Goal: Task Accomplishment & Management: Manage account settings

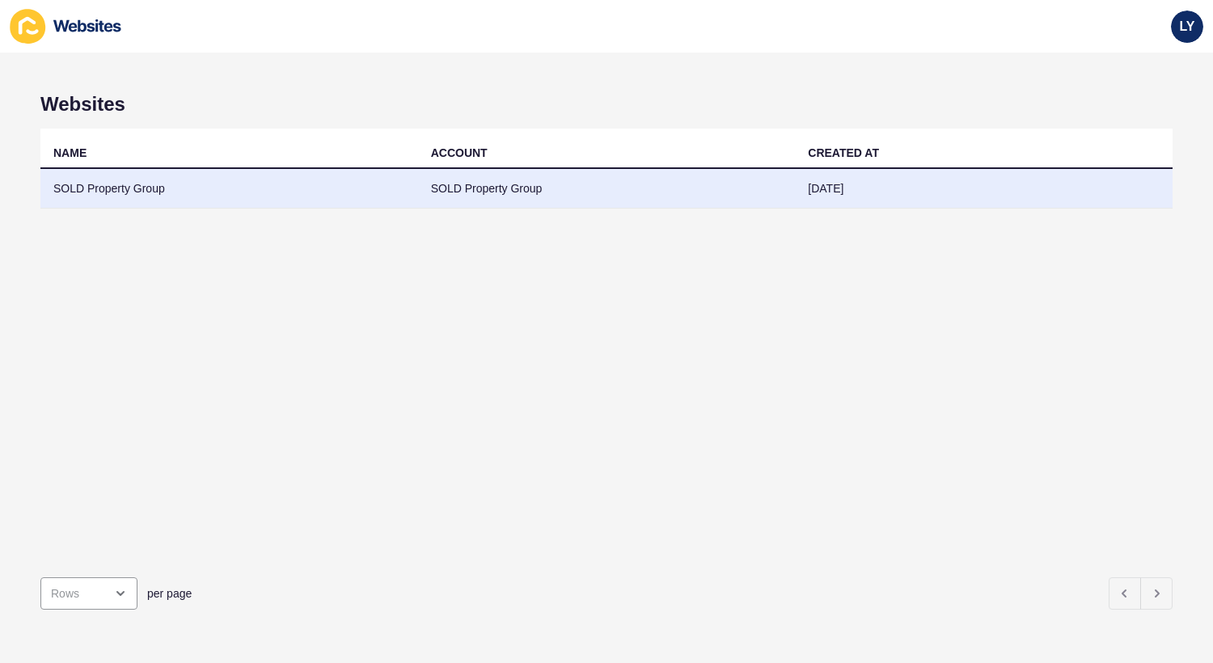
click at [118, 188] on td "SOLD Property Group" at bounding box center [229, 189] width 378 height 40
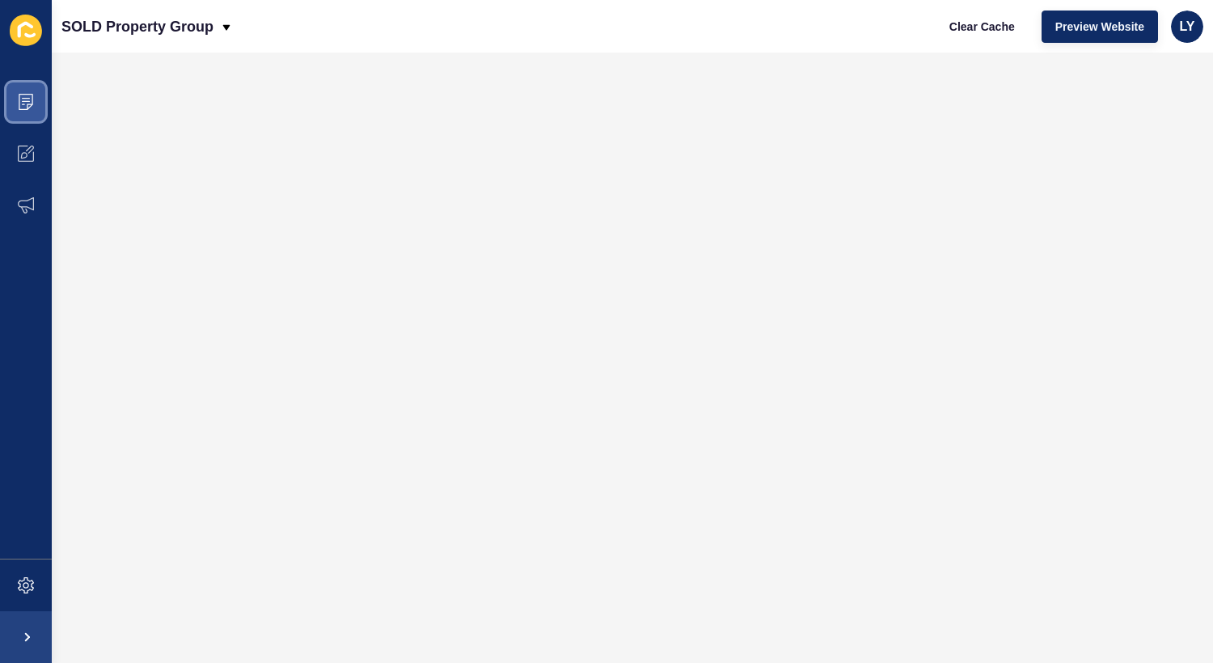
click at [33, 89] on span at bounding box center [26, 102] width 52 height 52
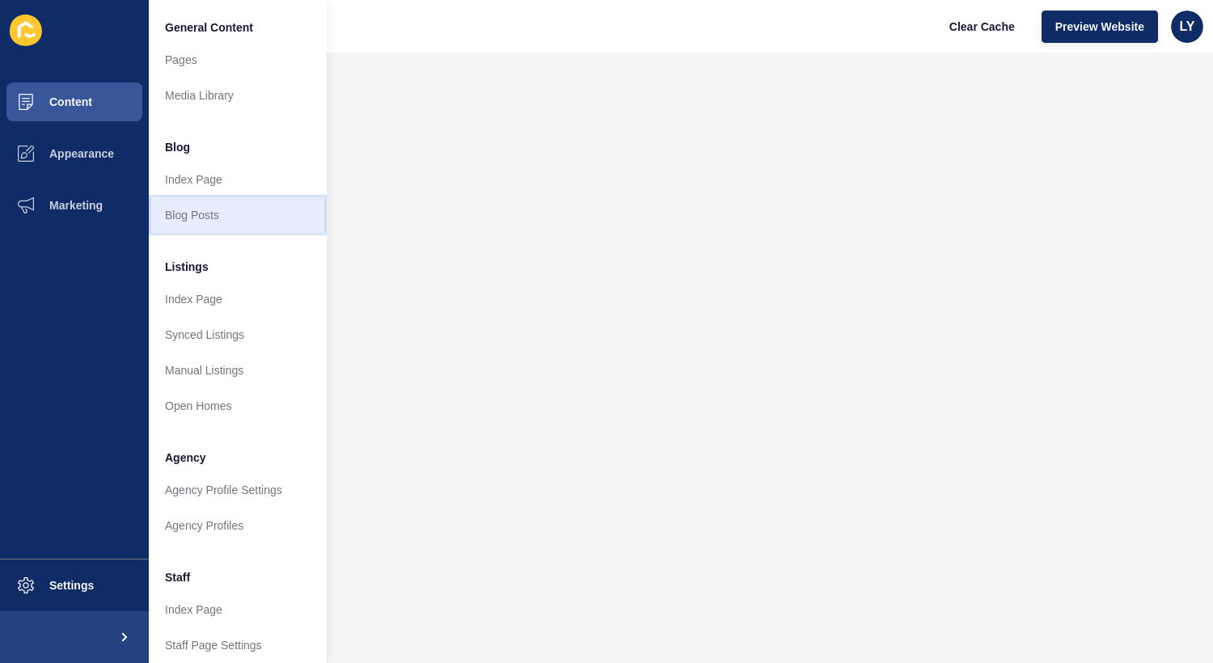
click at [197, 222] on link "Blog Posts" at bounding box center [238, 215] width 178 height 36
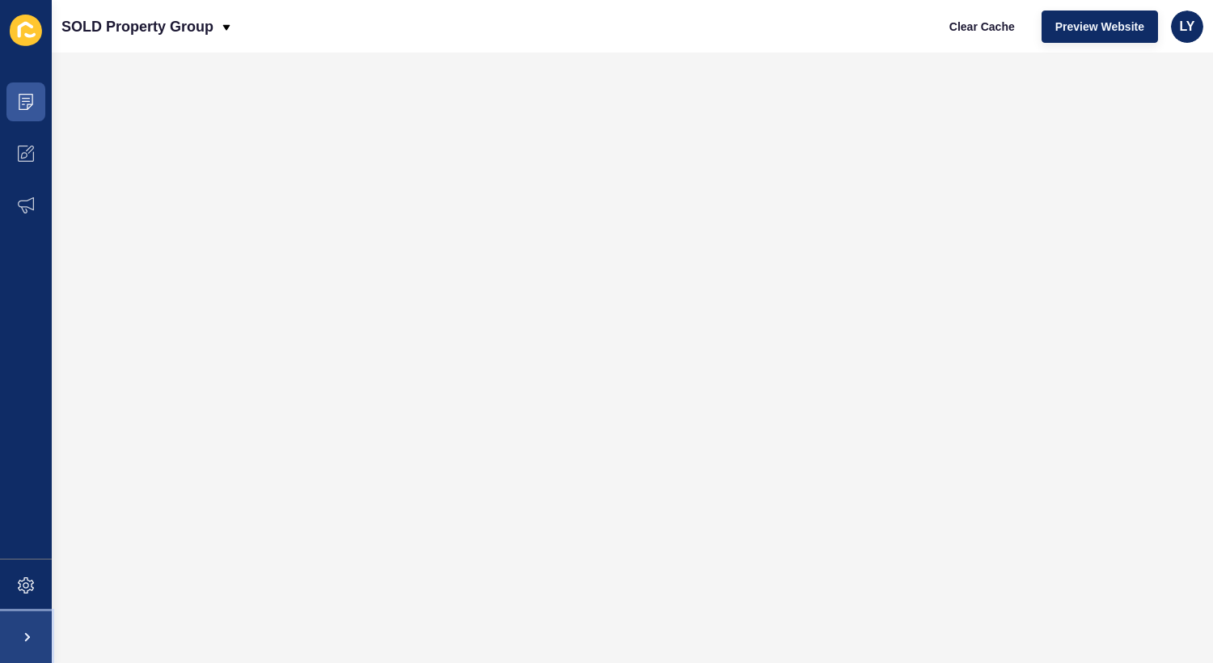
click at [44, 616] on span at bounding box center [26, 638] width 52 height 52
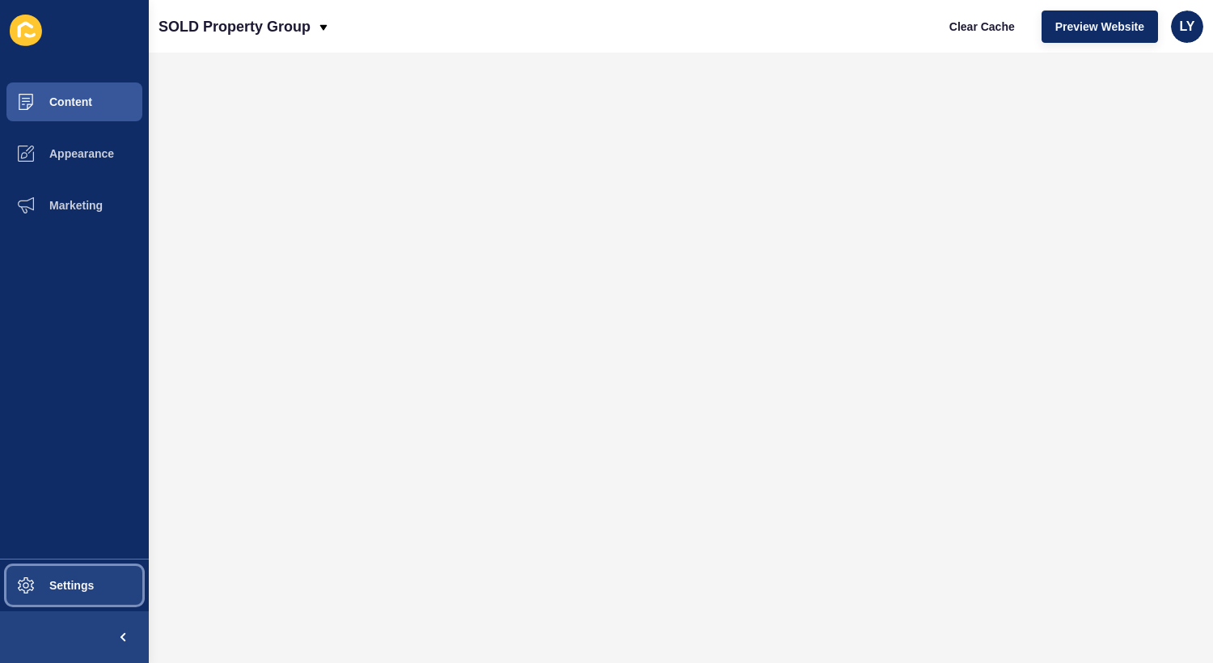
click at [43, 587] on span "Settings" at bounding box center [46, 585] width 96 height 13
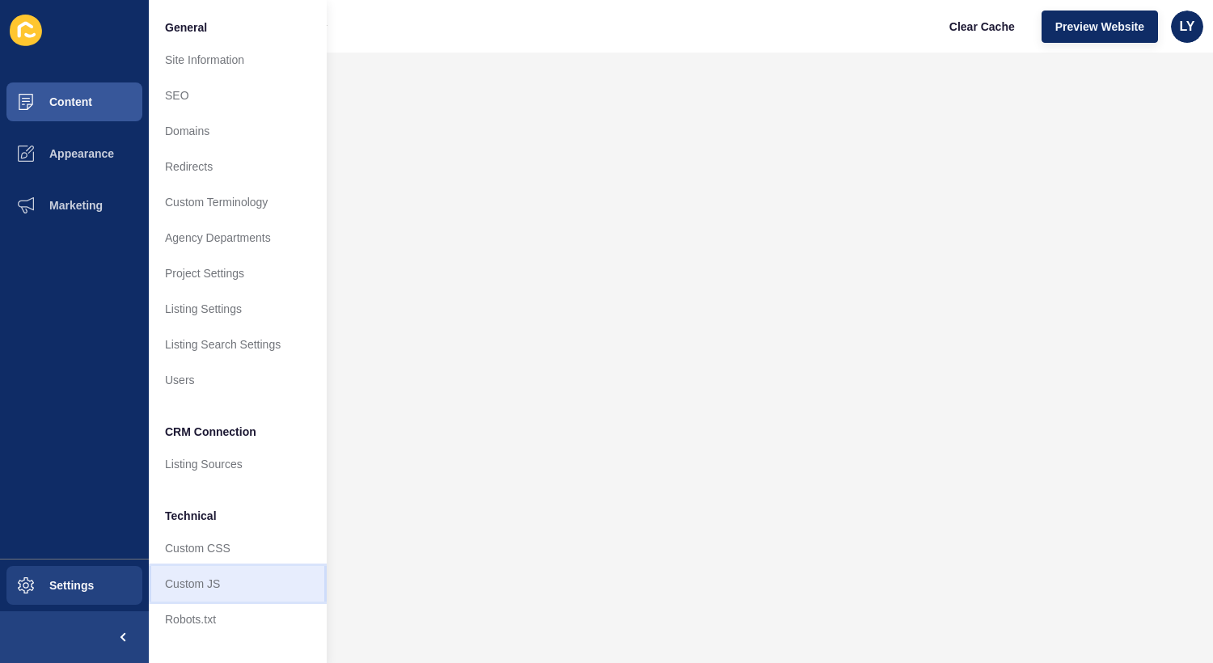
click at [210, 583] on link "Custom JS" at bounding box center [238, 584] width 178 height 36
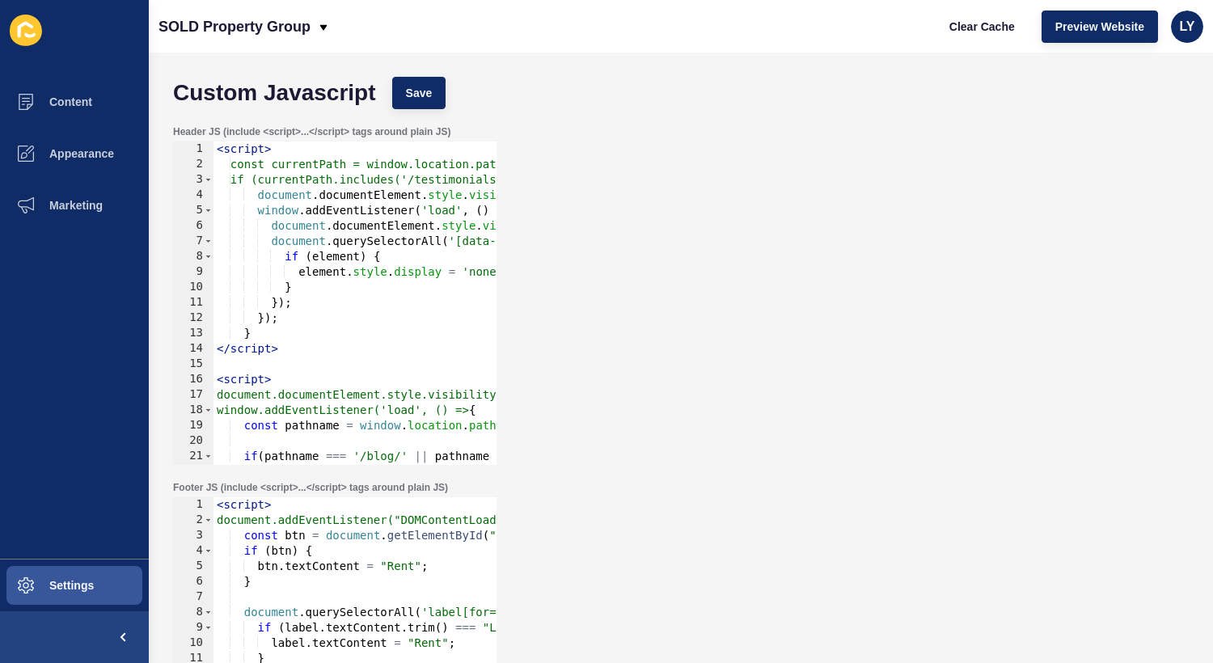
click at [379, 215] on div "< script > const currentPath = window.location.pathname; if (currentPath.includ…" at bounding box center [540, 319] width 652 height 354
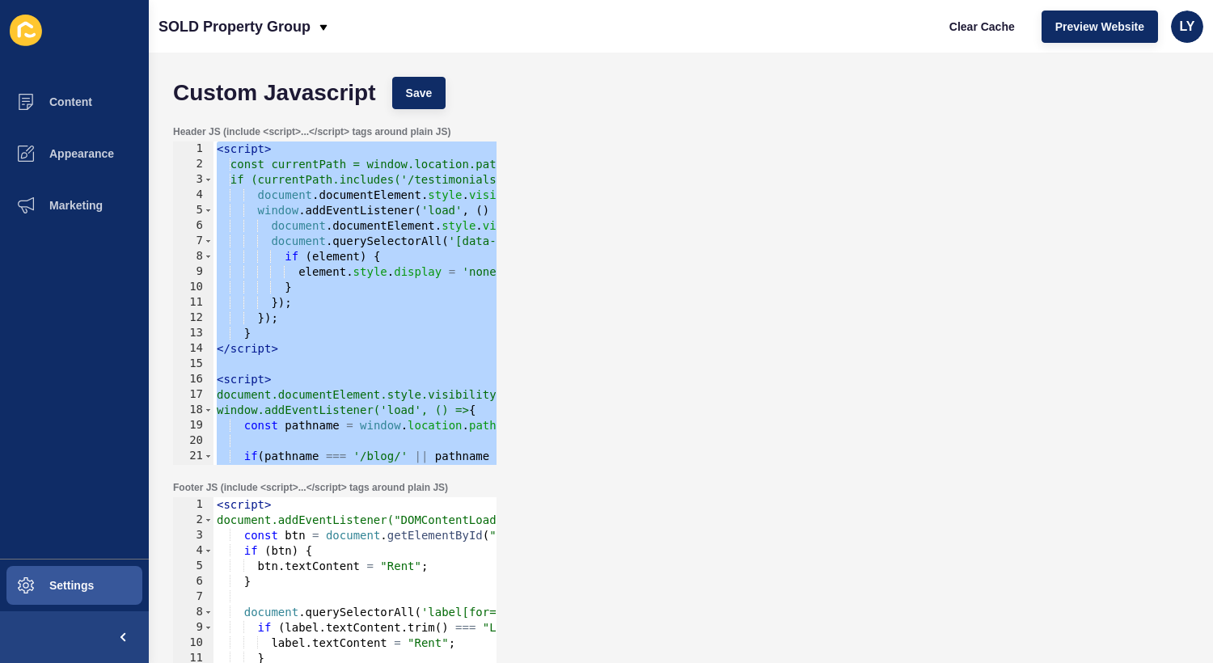
click at [351, 73] on div "Custom Javascript Save" at bounding box center [681, 93] width 1032 height 49
click at [335, 165] on div "< script > const currentPath = window.location.pathname; if (currentPath.includ…" at bounding box center [540, 319] width 652 height 354
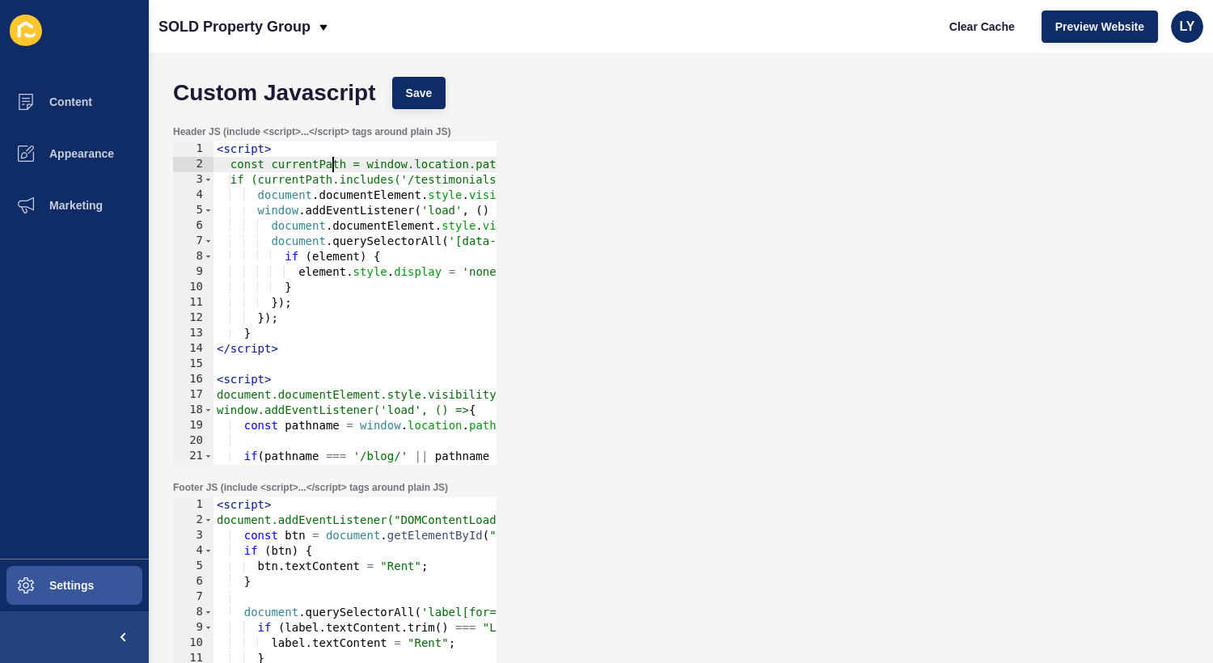
click at [390, 220] on div "< script > const currentPath = window.location.pathname; if (currentPath.includ…" at bounding box center [540, 319] width 652 height 354
type textarea "}); </script>"
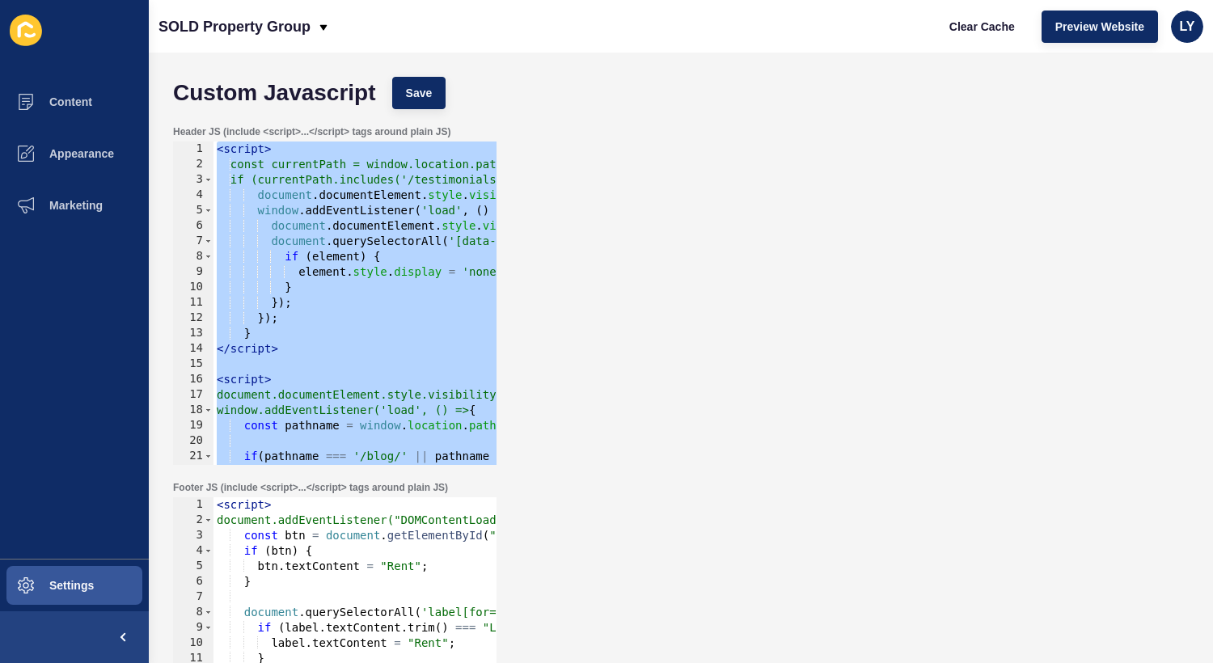
click at [272, 580] on div "< script > document.addEventListener("DOMContentLoaded", function () { const bt…" at bounding box center [543, 675] width 659 height 354
type textarea "}); </script>"
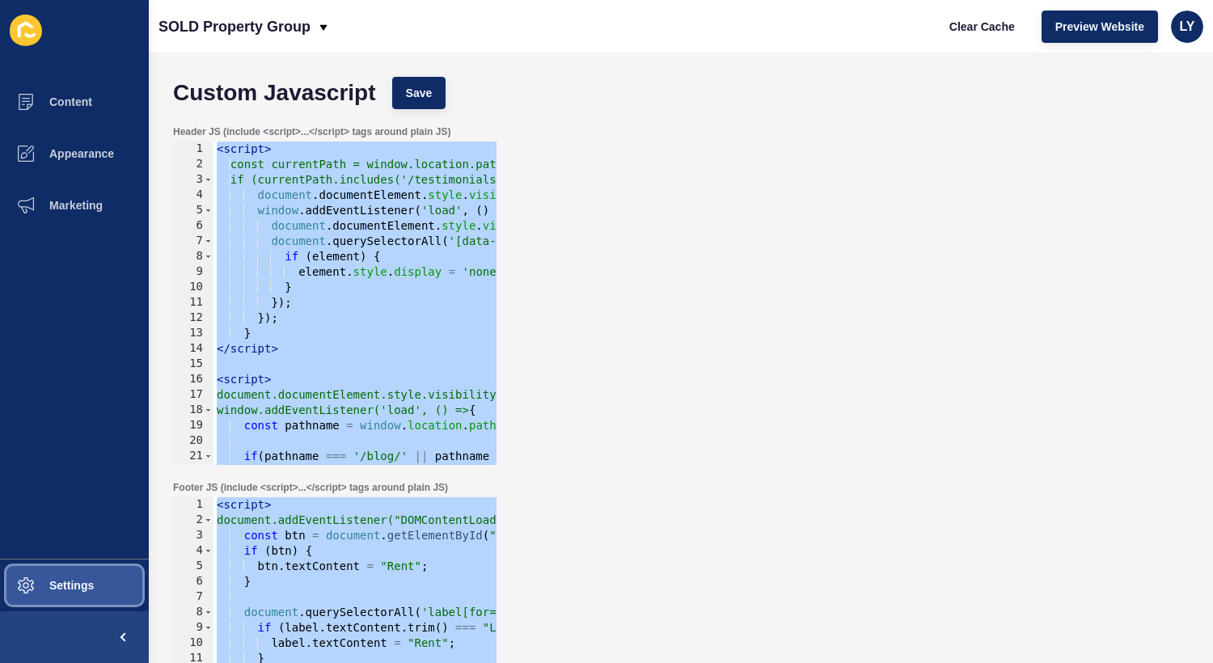
click at [104, 587] on button "Settings" at bounding box center [74, 586] width 149 height 52
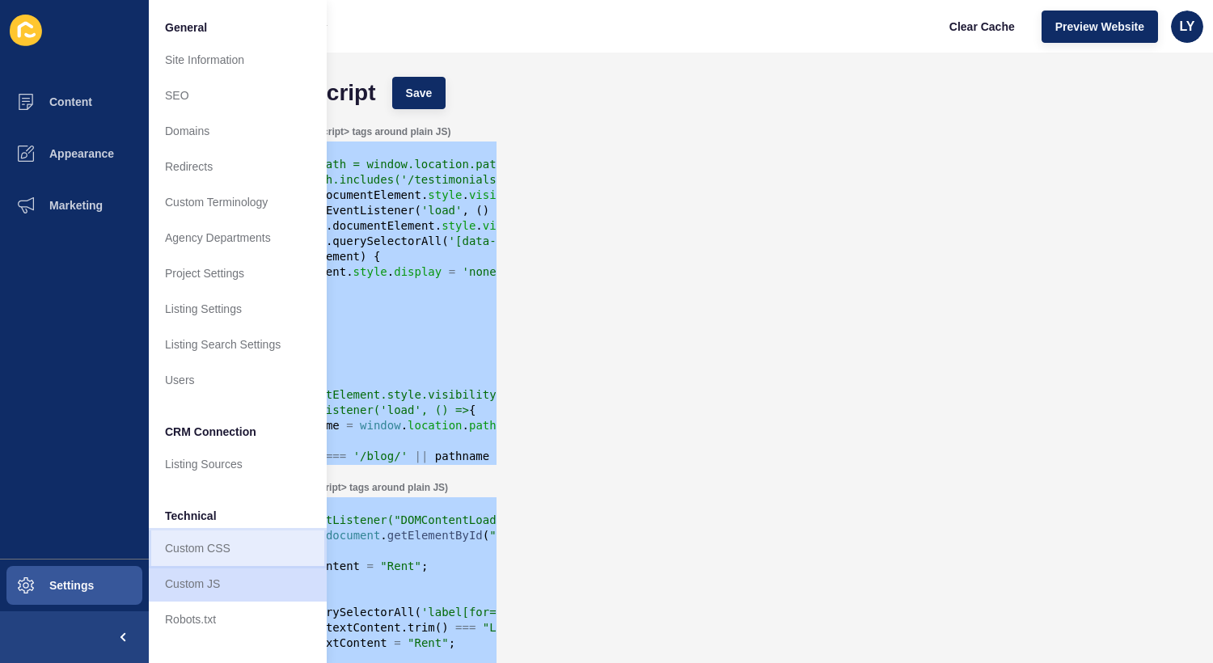
click at [229, 544] on link "Custom CSS" at bounding box center [238, 549] width 178 height 36
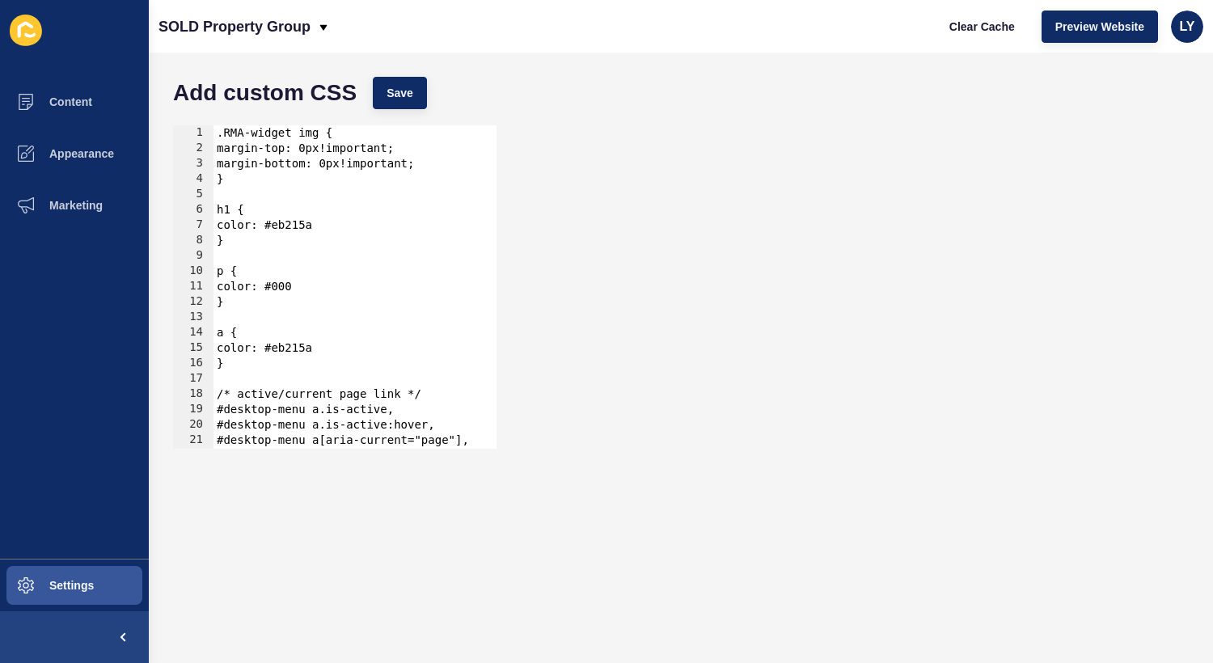
click at [364, 337] on div ".RMA-widget img { margin-top: 0px!important; margin-bottom: 0px!important; } h1…" at bounding box center [377, 302] width 326 height 354
type textarea "border-bottom-right-radius: 30px; }"
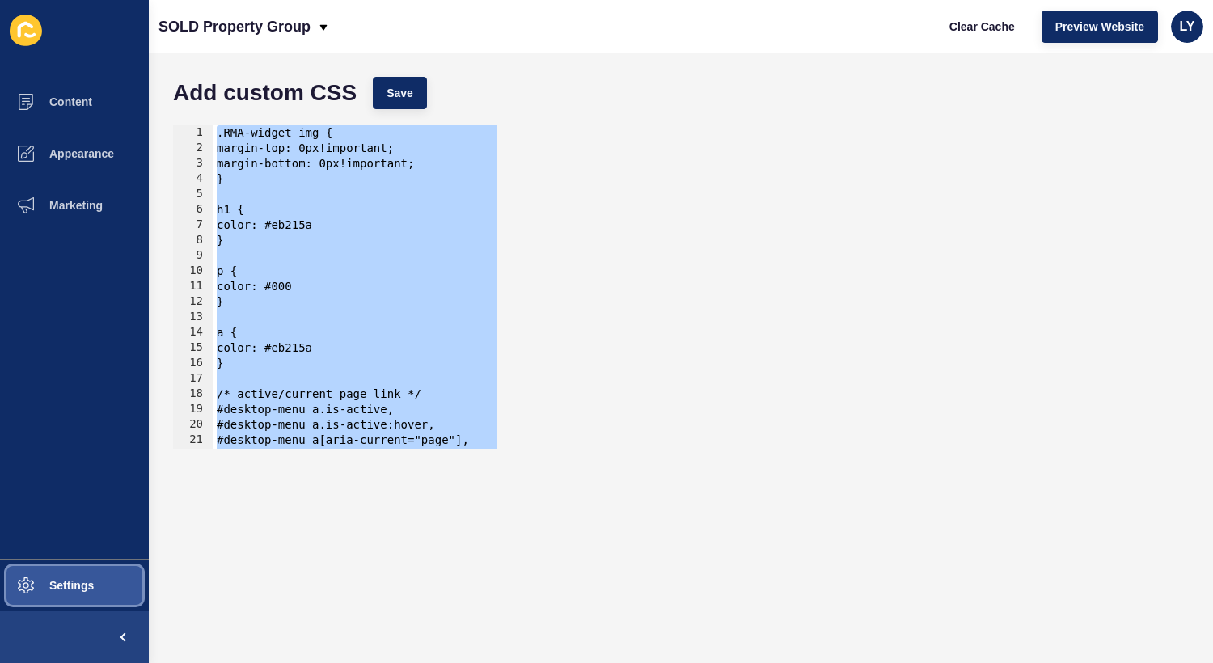
click at [76, 582] on span "Settings" at bounding box center [46, 585] width 96 height 13
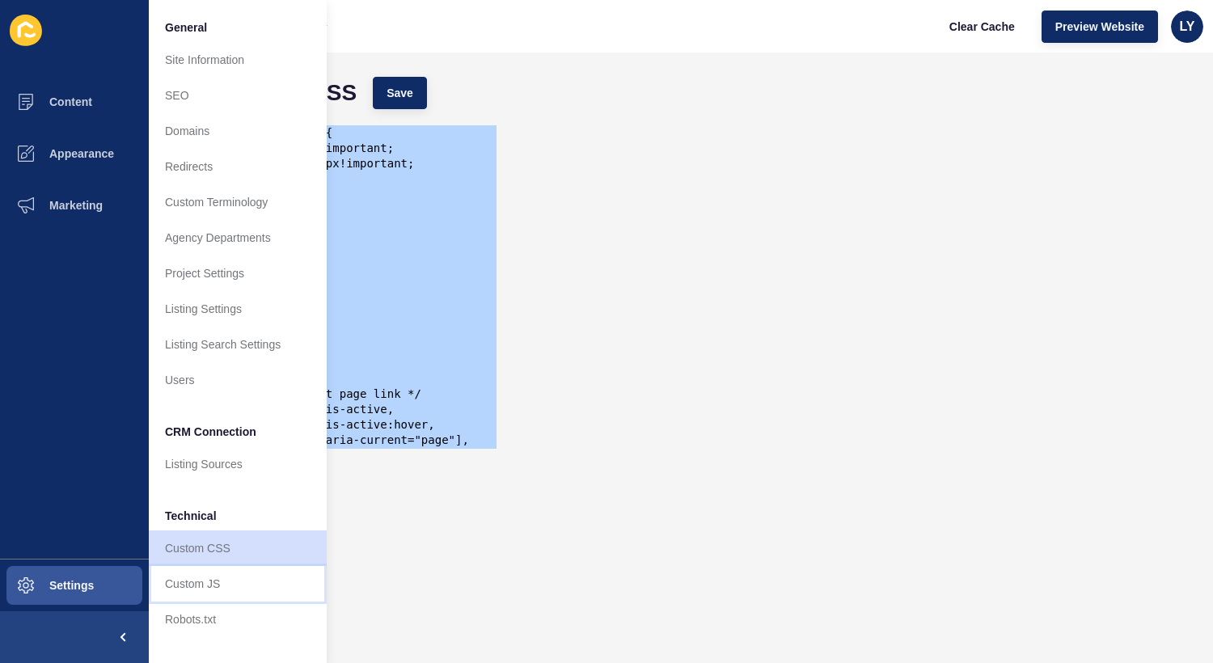
click at [230, 577] on link "Custom JS" at bounding box center [238, 584] width 178 height 36
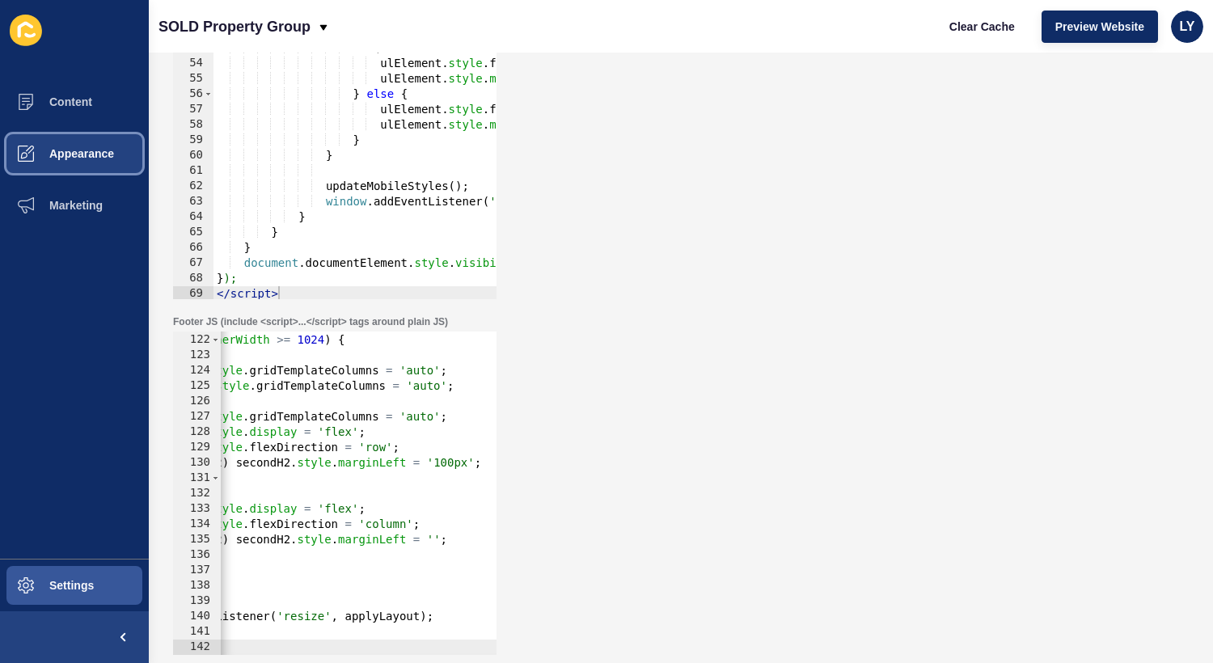
click at [55, 158] on span "Appearance" at bounding box center [56, 153] width 116 height 13
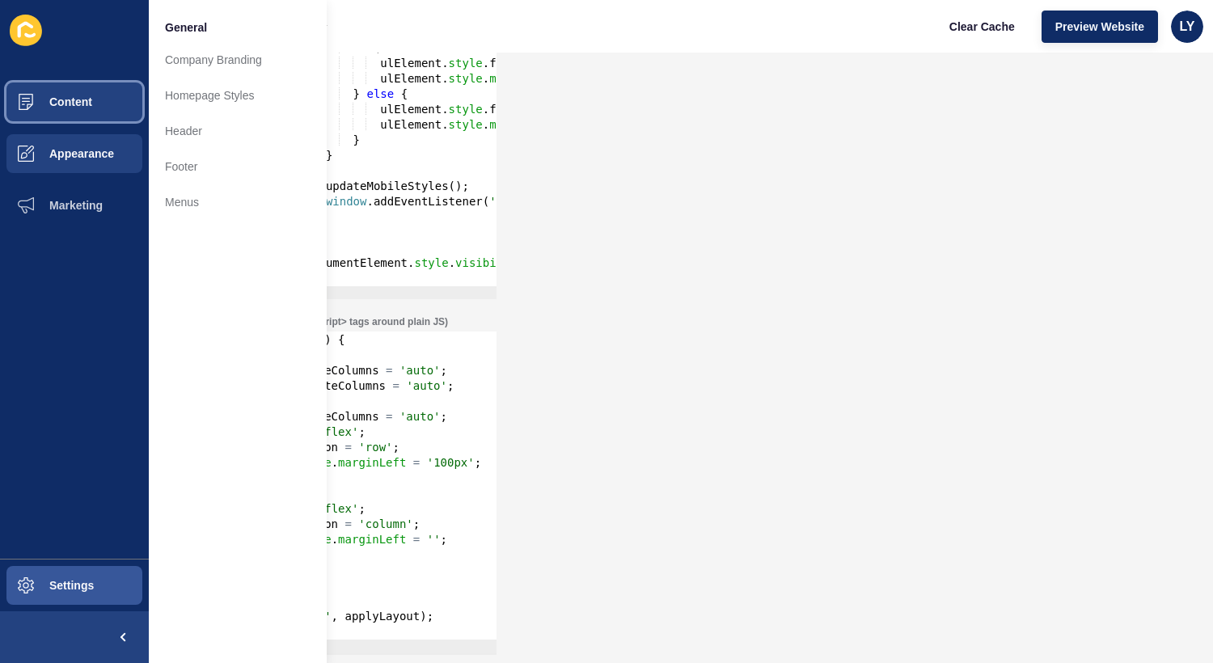
click at [70, 94] on button "Content" at bounding box center [74, 102] width 149 height 52
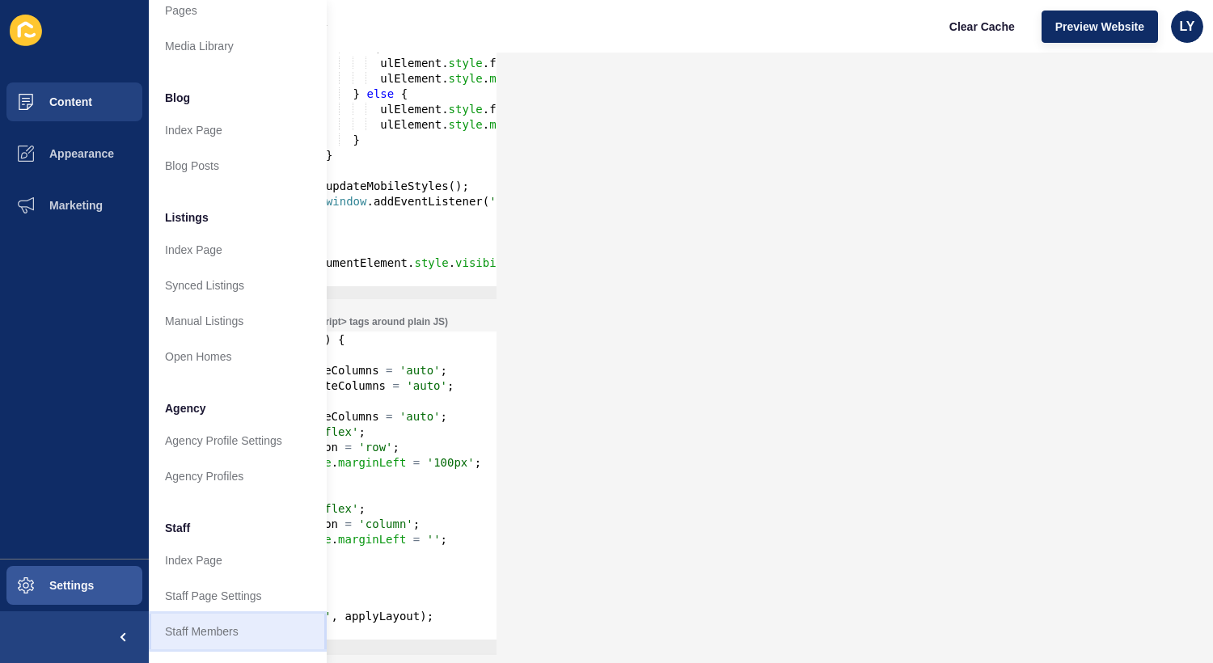
click at [213, 615] on link "Staff Members" at bounding box center [238, 632] width 178 height 36
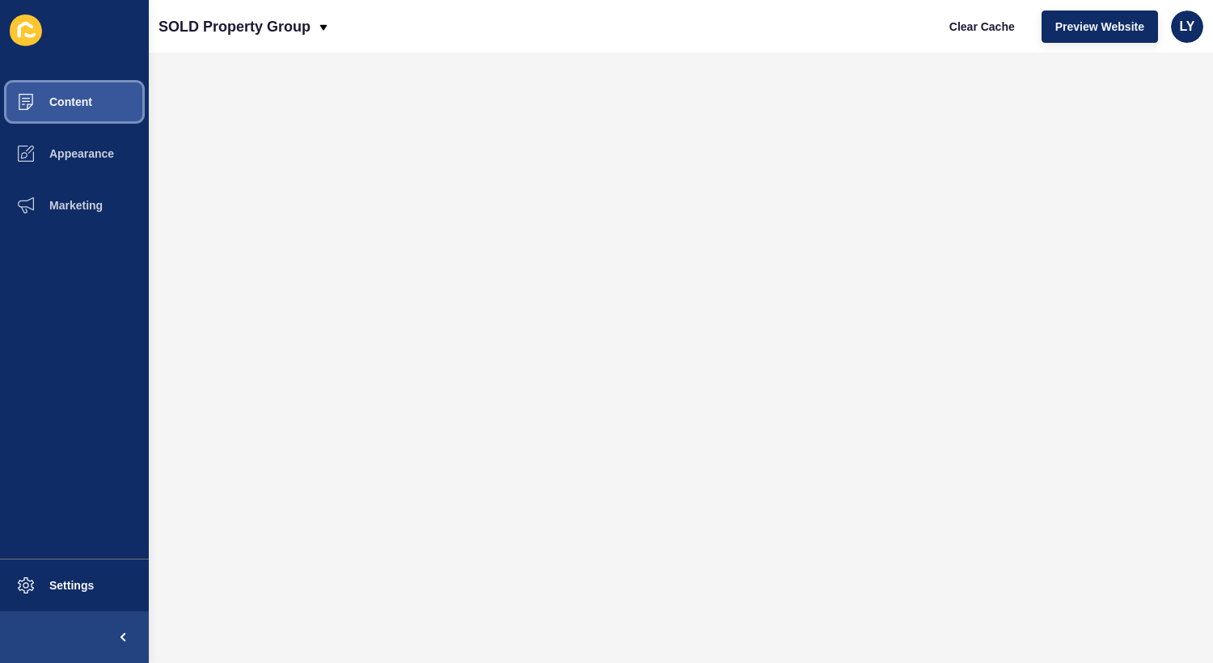
click at [46, 104] on span "Content" at bounding box center [45, 101] width 95 height 13
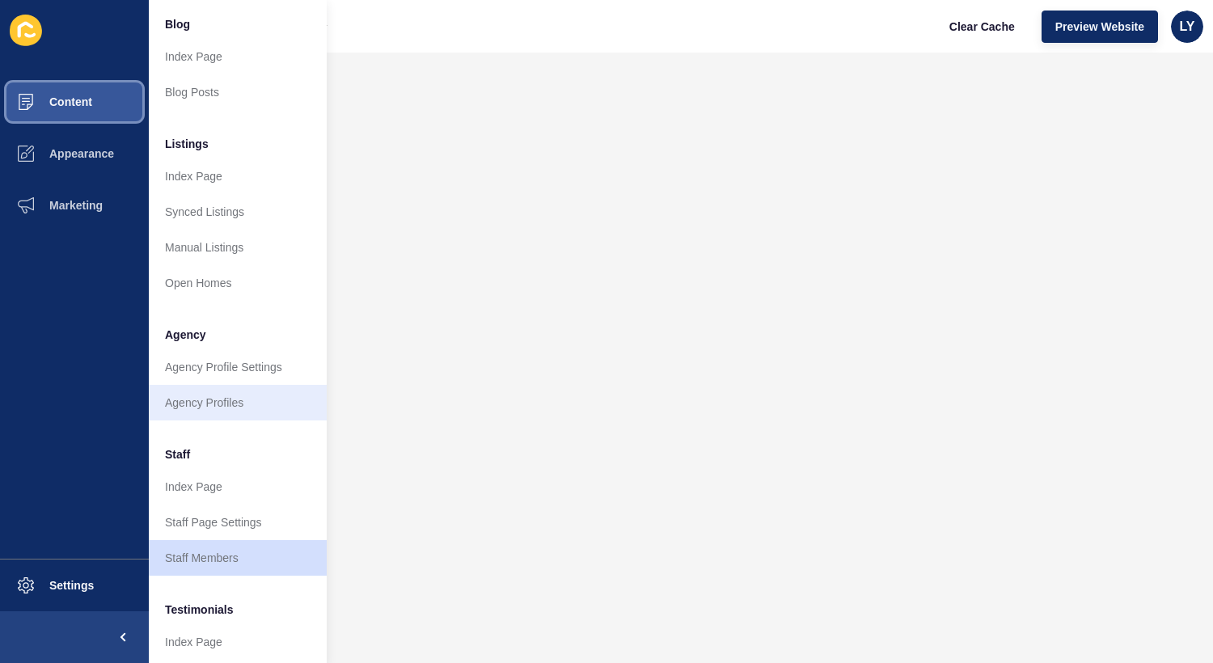
scroll to position [131, 0]
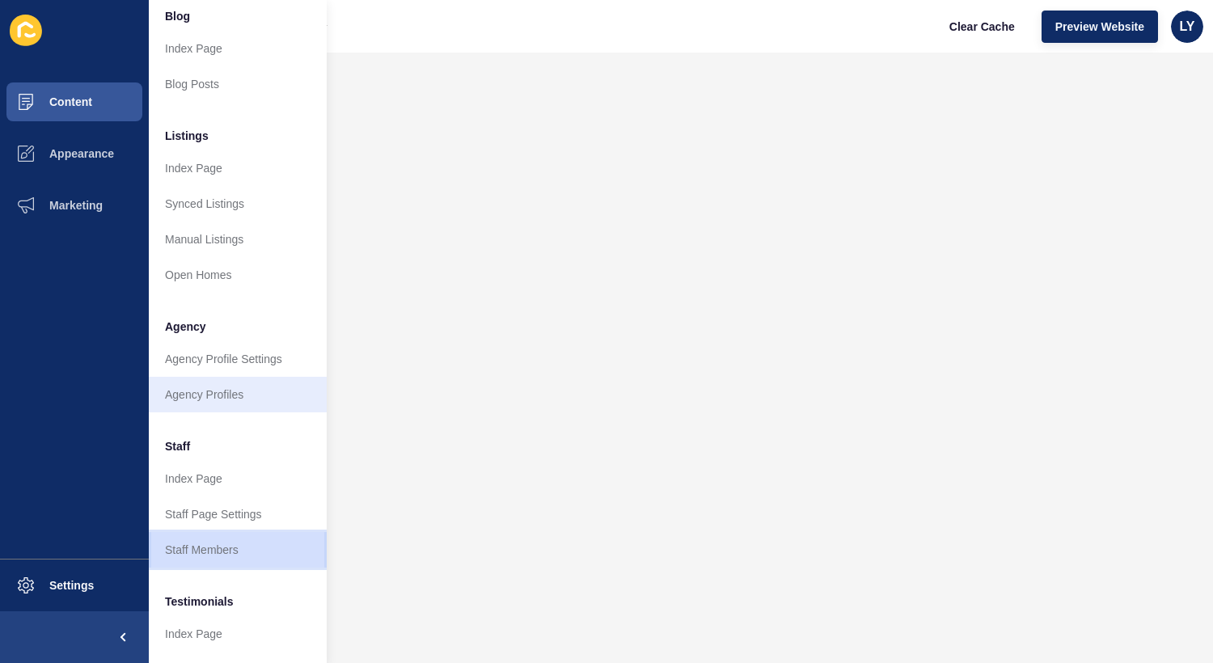
click at [234, 537] on link "Staff Members" at bounding box center [238, 550] width 178 height 36
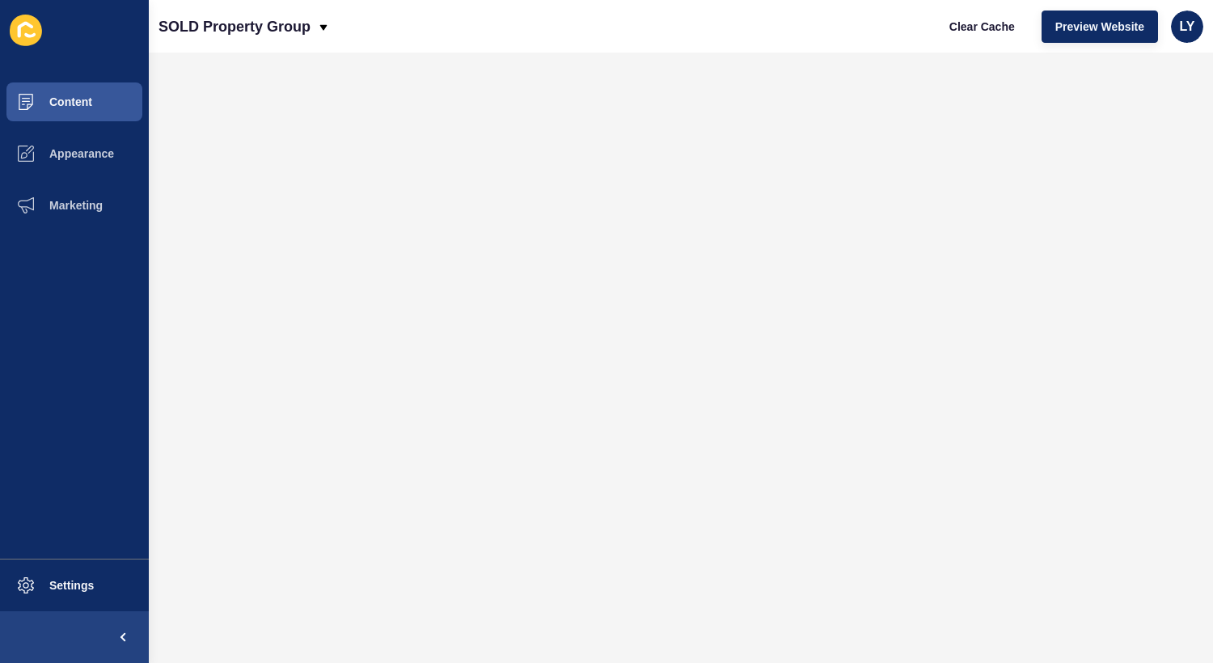
scroll to position [0, 0]
click at [121, 100] on button "Content" at bounding box center [74, 102] width 149 height 52
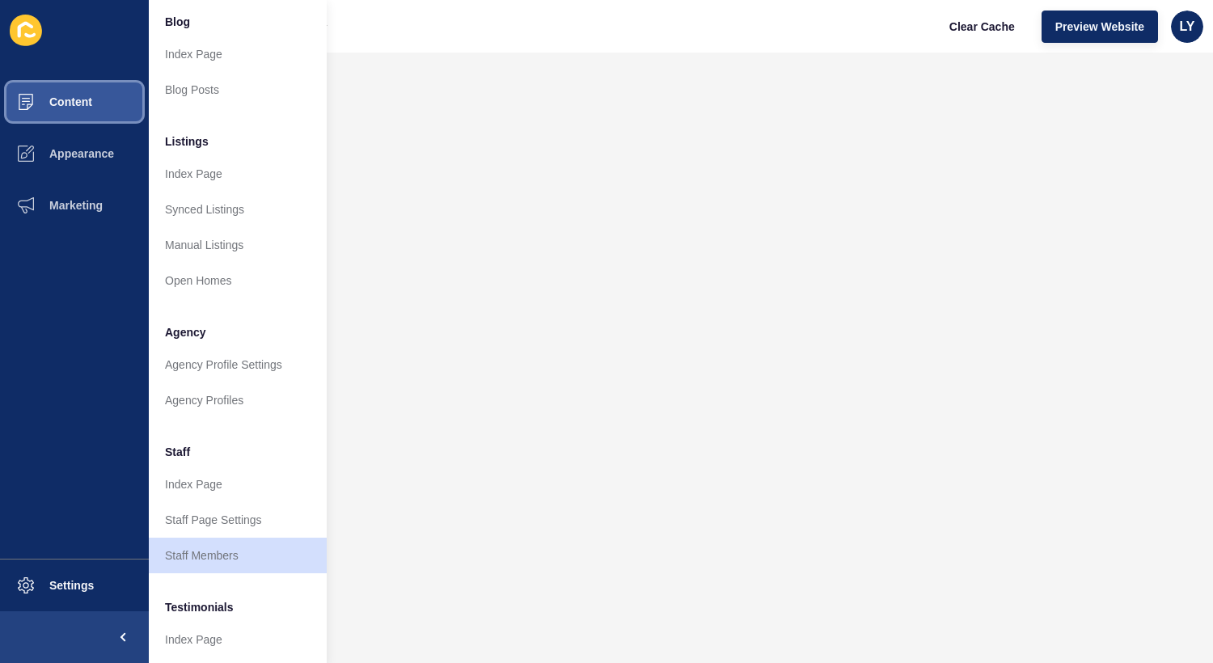
scroll to position [155, 0]
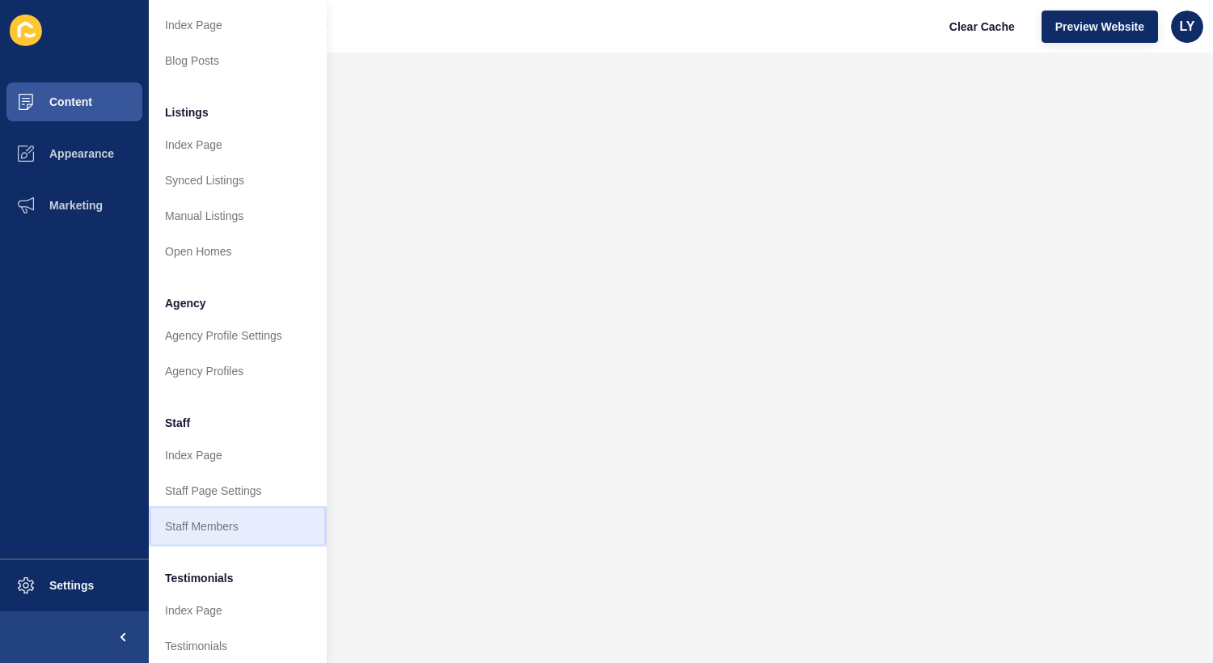
click at [220, 534] on link "Staff Members" at bounding box center [238, 527] width 178 height 36
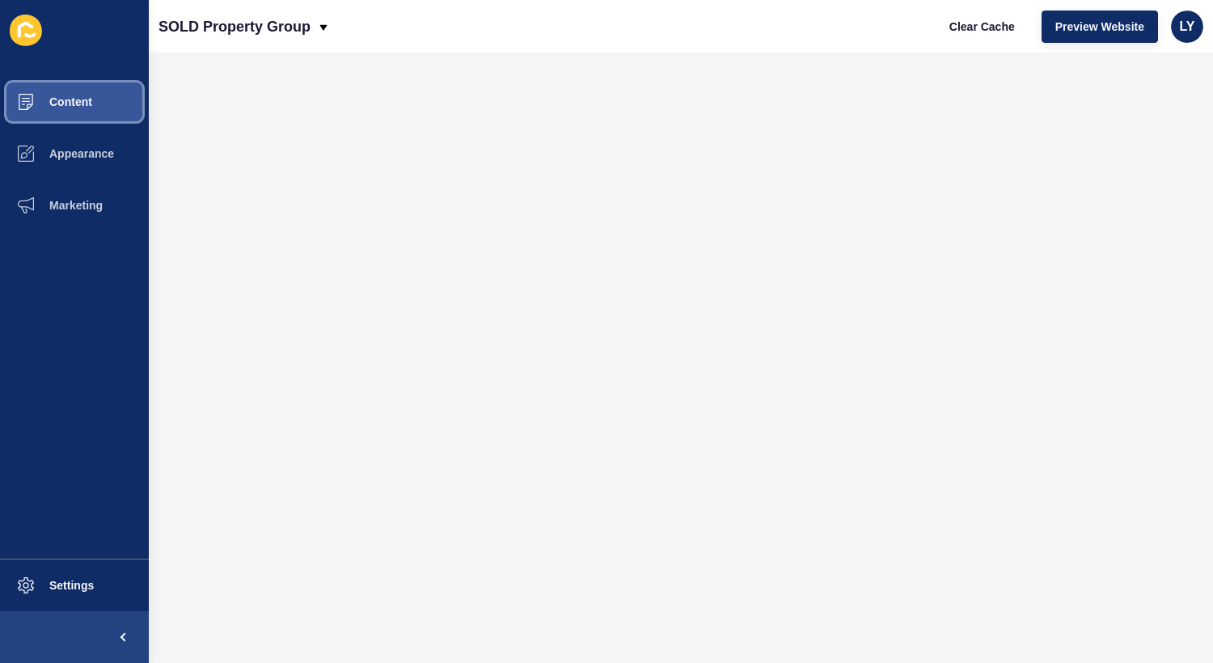
click at [62, 103] on span "Content" at bounding box center [45, 101] width 95 height 13
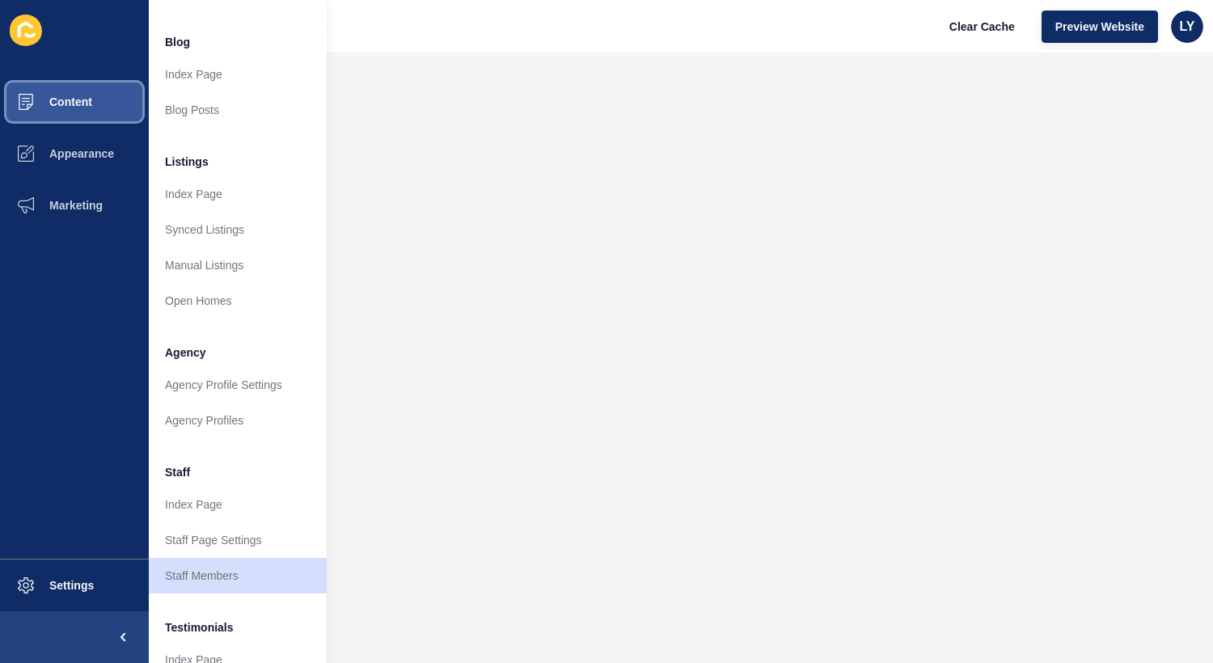
scroll to position [108, 0]
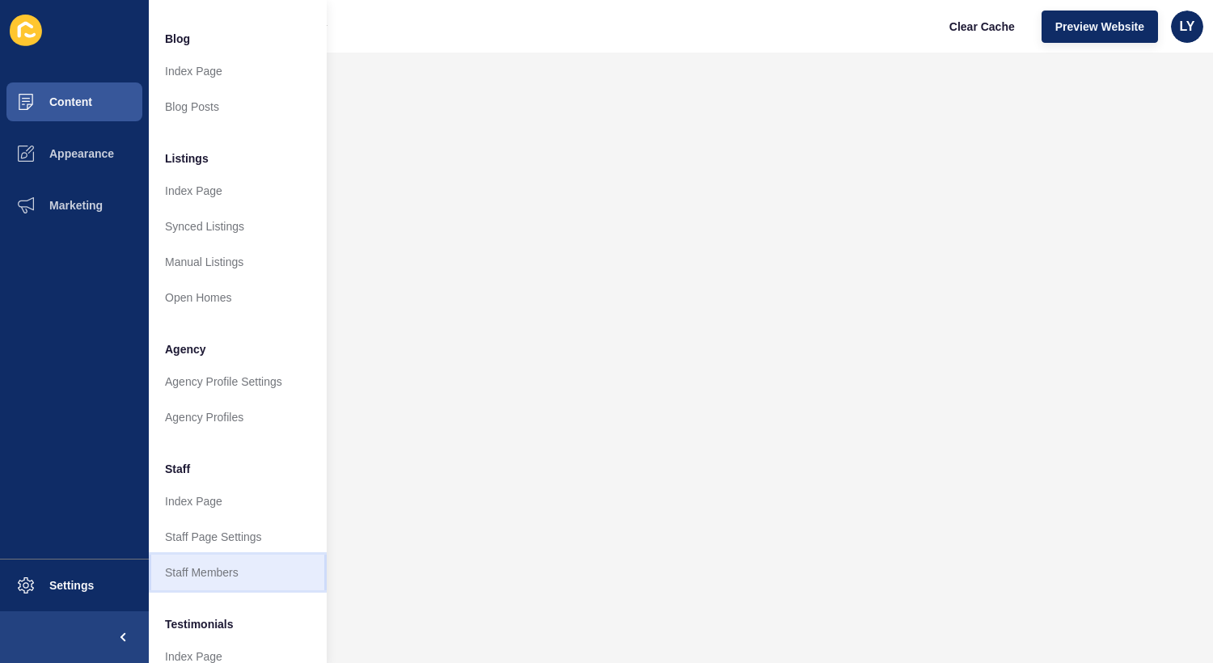
click at [248, 565] on link "Staff Members" at bounding box center [238, 573] width 178 height 36
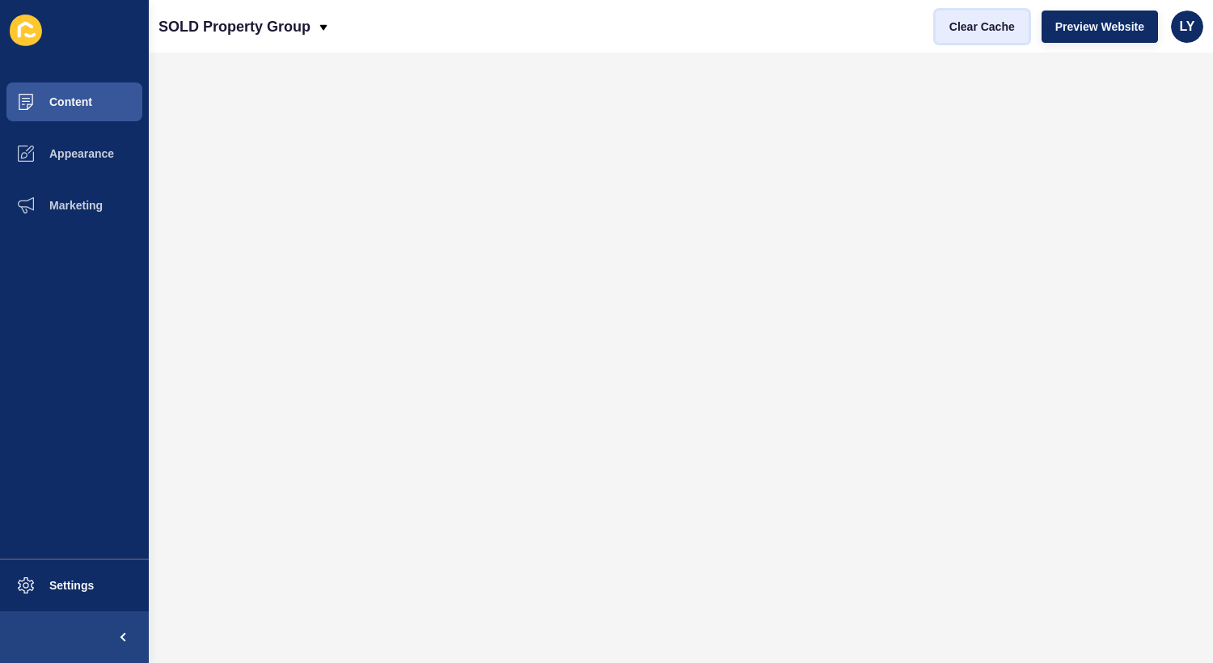
click at [983, 28] on span "Clear Cache" at bounding box center [983, 27] width 66 height 16
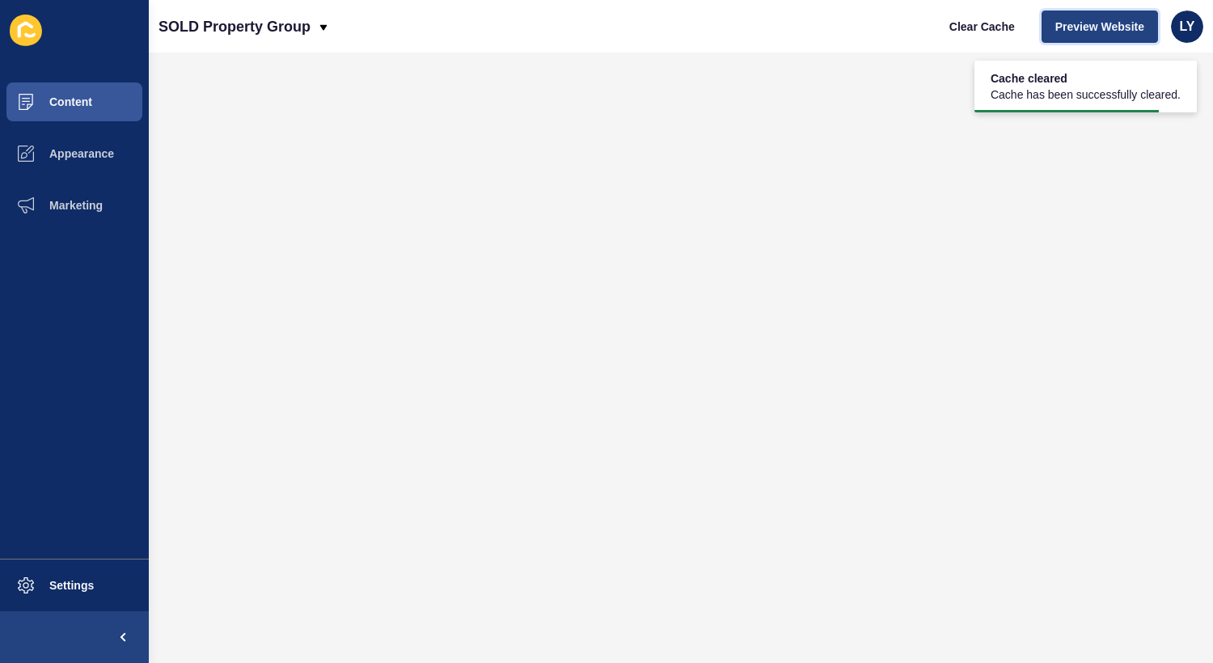
click at [1128, 13] on button "Preview Website" at bounding box center [1100, 27] width 116 height 32
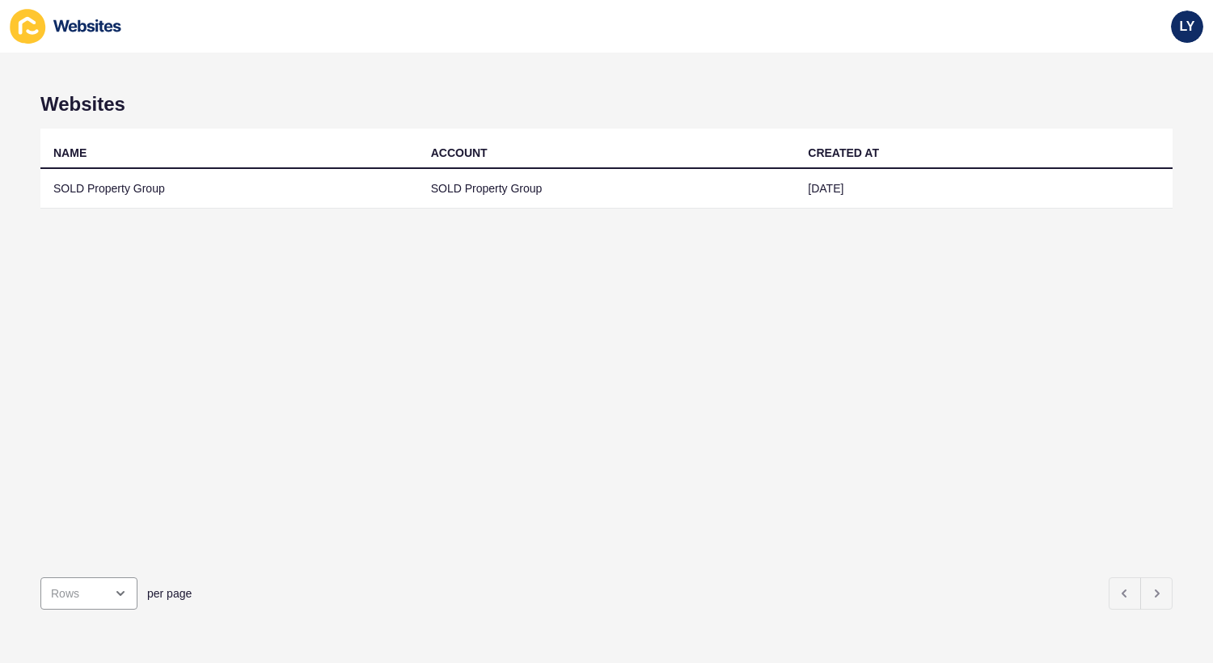
click at [229, 218] on div "NAME ACCOUNT CREATED AT SOLD Property Group SOLD Property Group 23 Jan 2025" at bounding box center [606, 347] width 1133 height 436
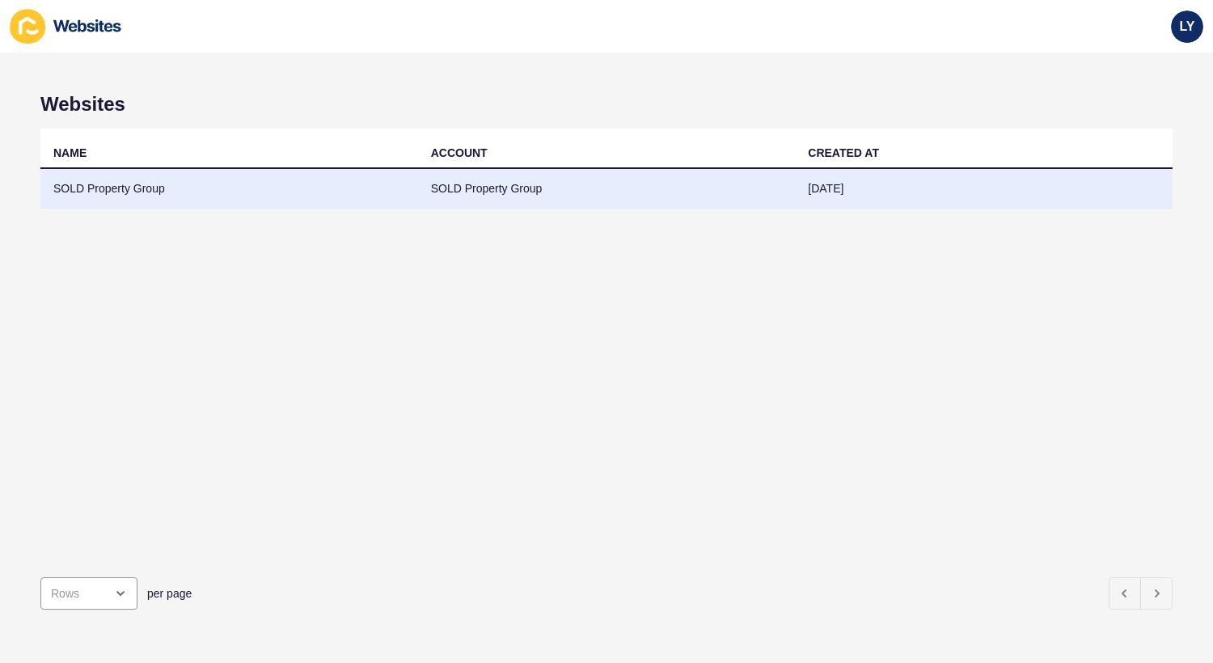
click at [245, 188] on td "SOLD Property Group" at bounding box center [229, 189] width 378 height 40
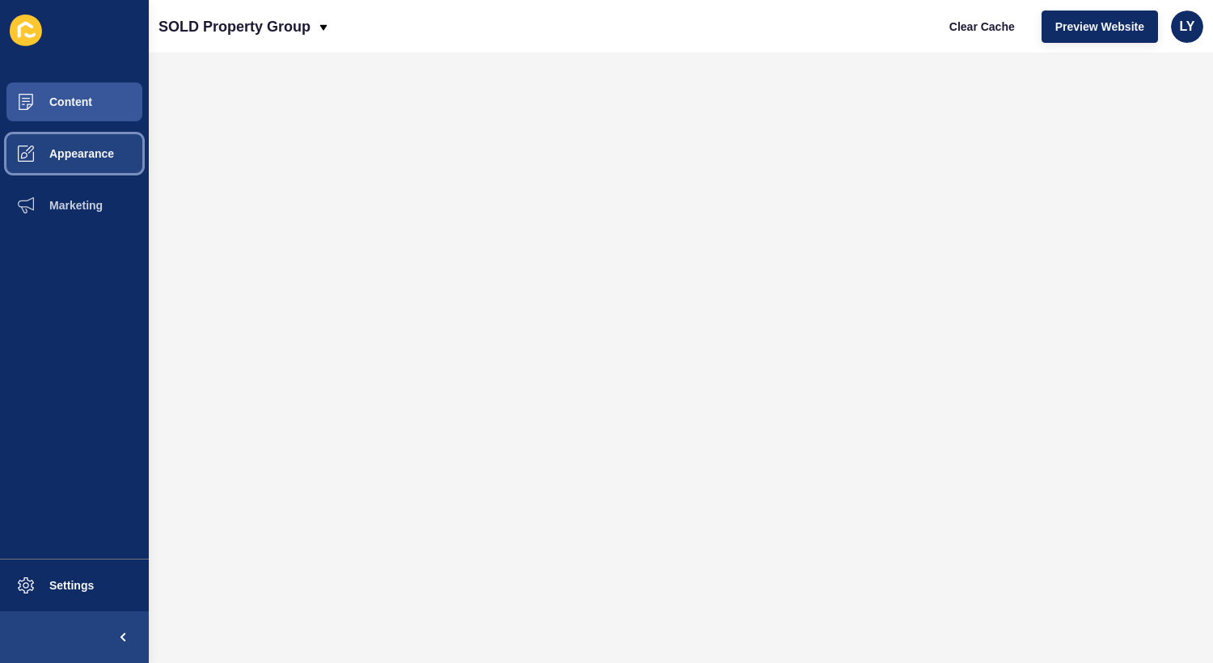
click at [61, 160] on button "Appearance" at bounding box center [74, 154] width 149 height 52
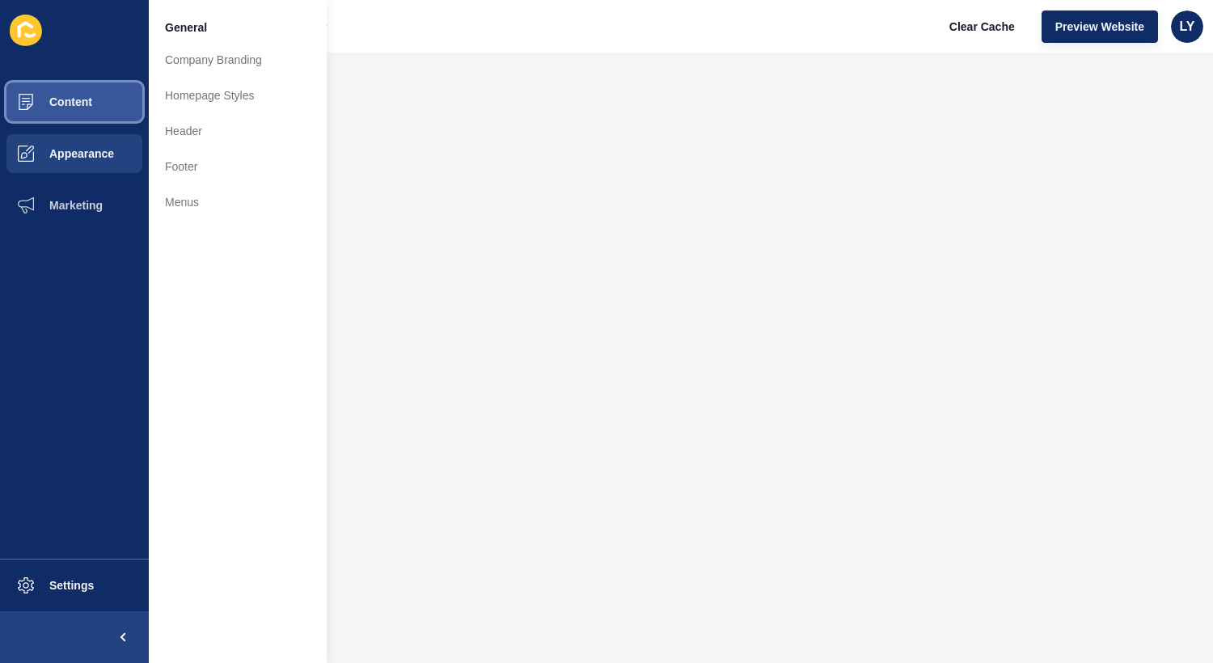
click at [87, 112] on button "Content" at bounding box center [74, 102] width 149 height 52
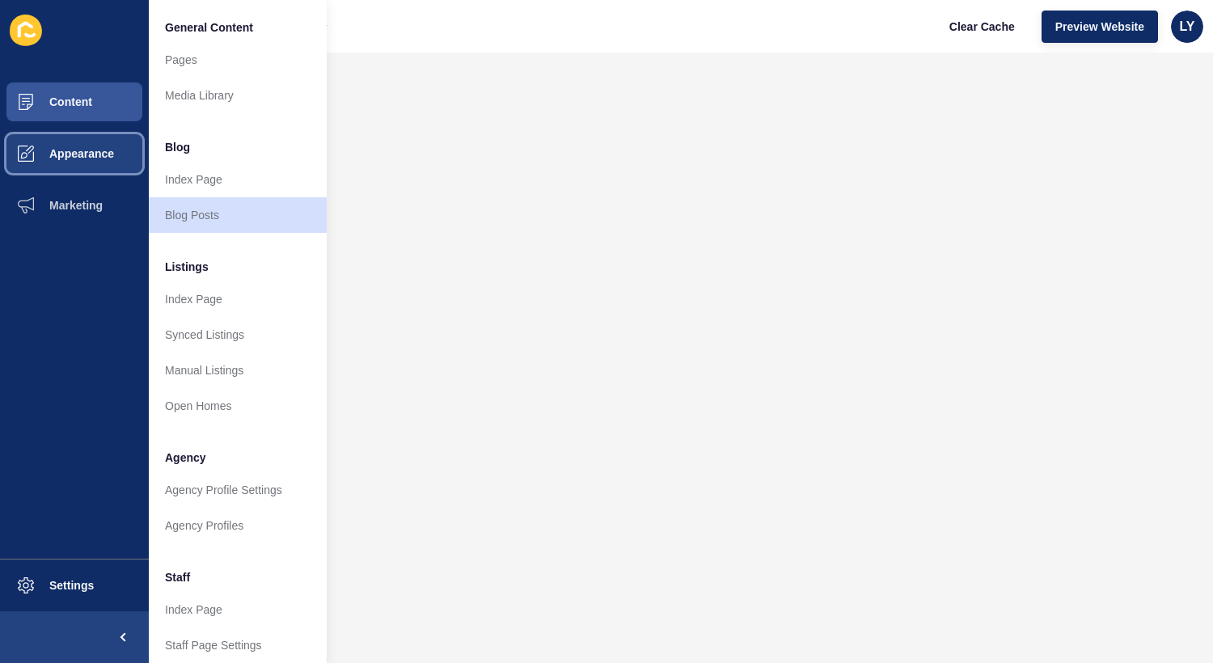
click at [90, 162] on button "Appearance" at bounding box center [74, 154] width 149 height 52
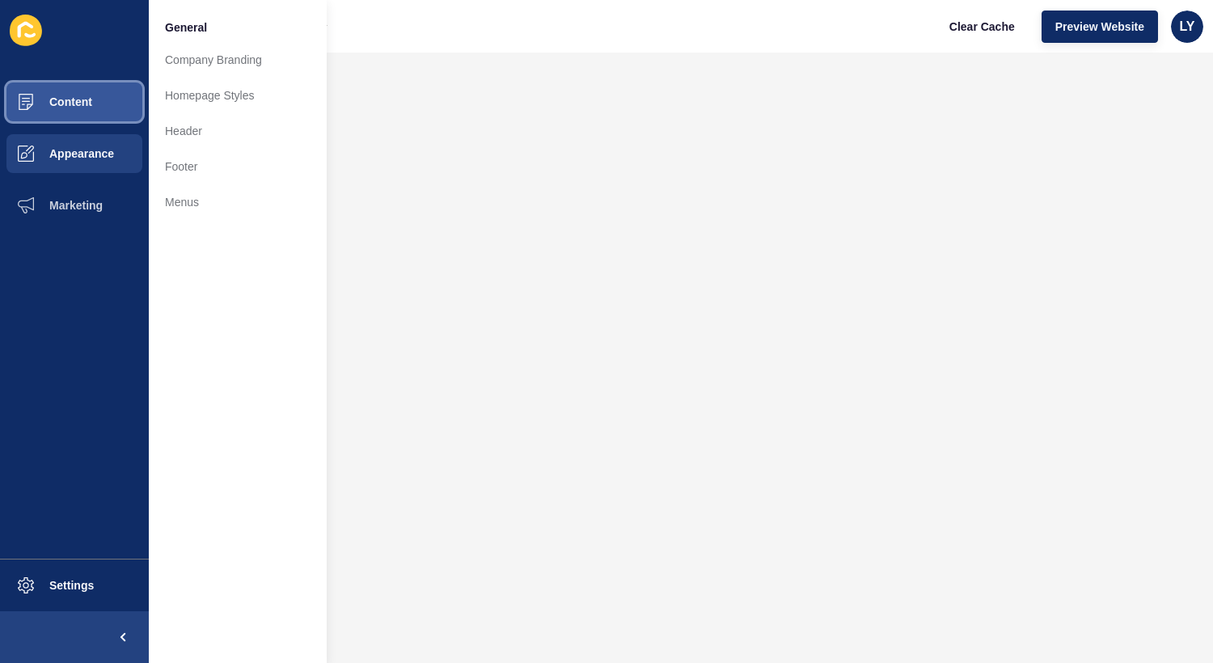
click at [129, 114] on button "Content" at bounding box center [74, 102] width 149 height 52
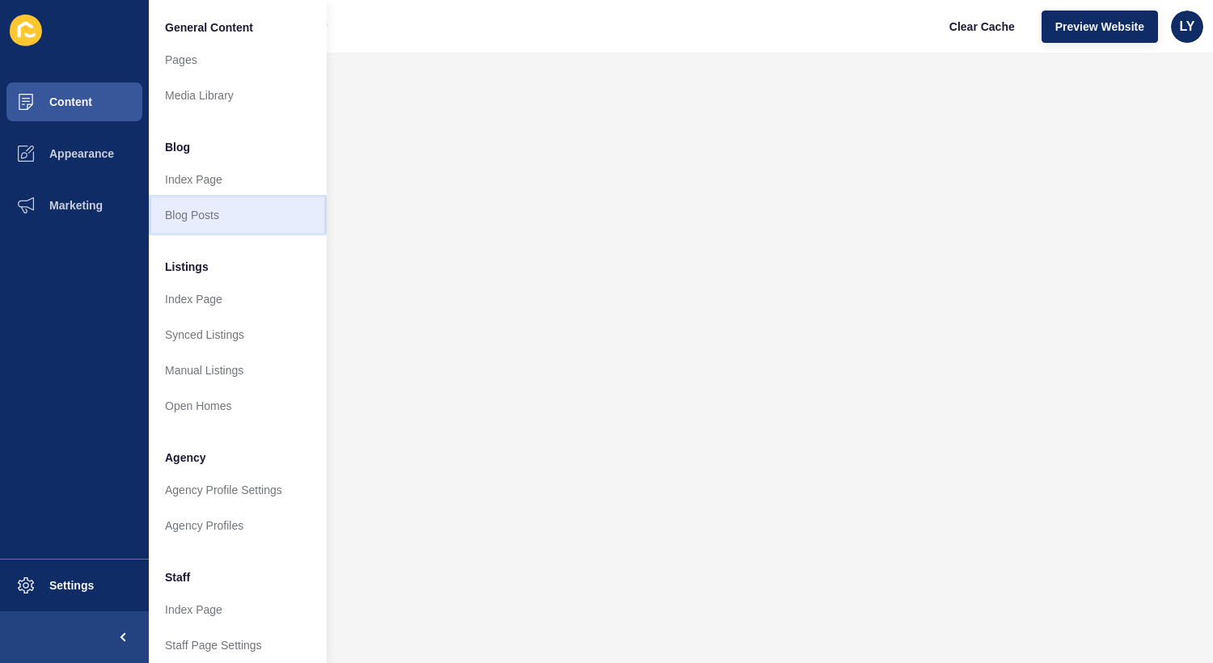
click at [261, 208] on link "Blog Posts" at bounding box center [238, 215] width 178 height 36
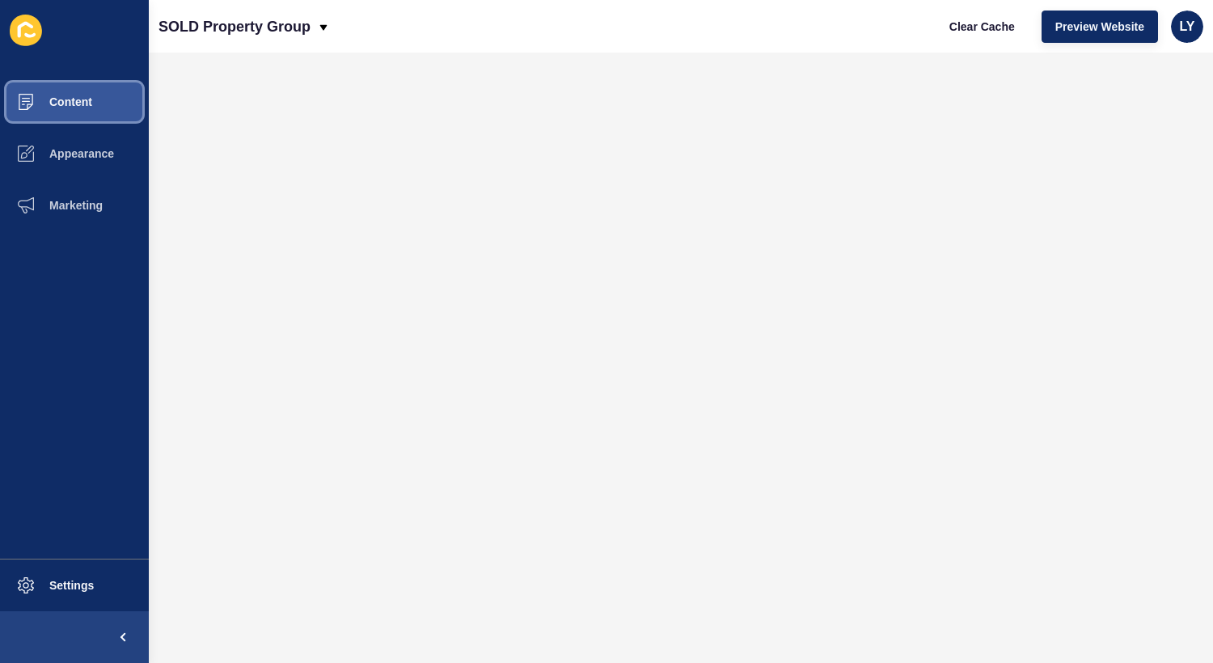
click at [104, 108] on button "Content" at bounding box center [74, 102] width 149 height 52
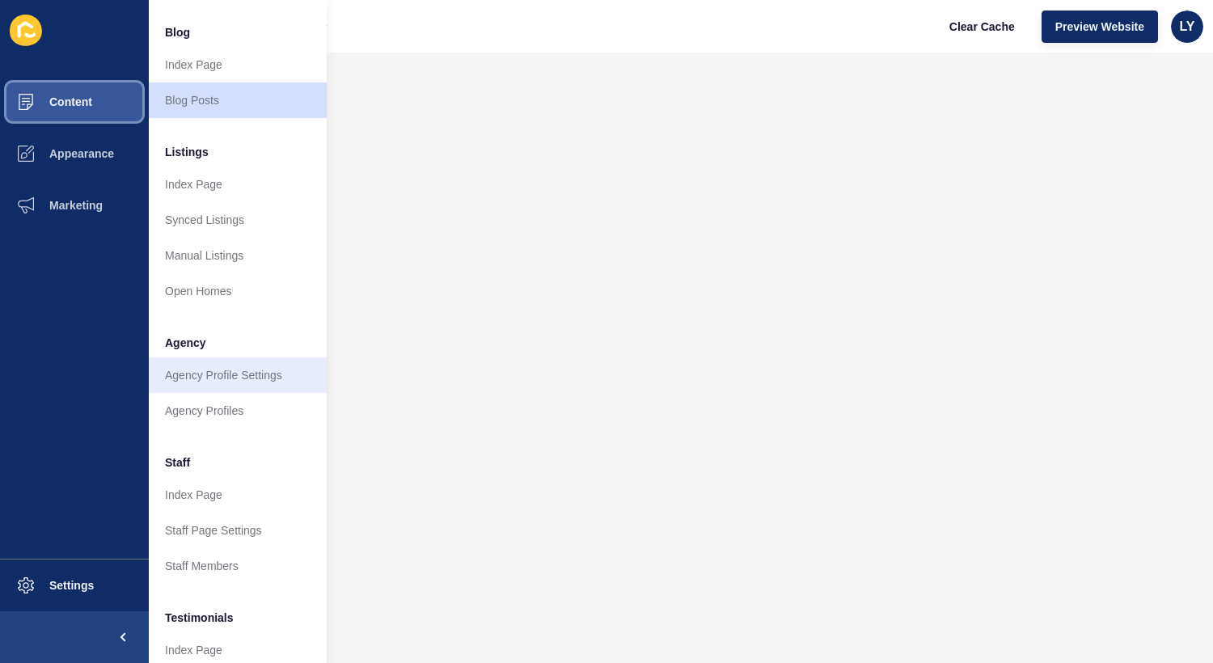
scroll to position [146, 0]
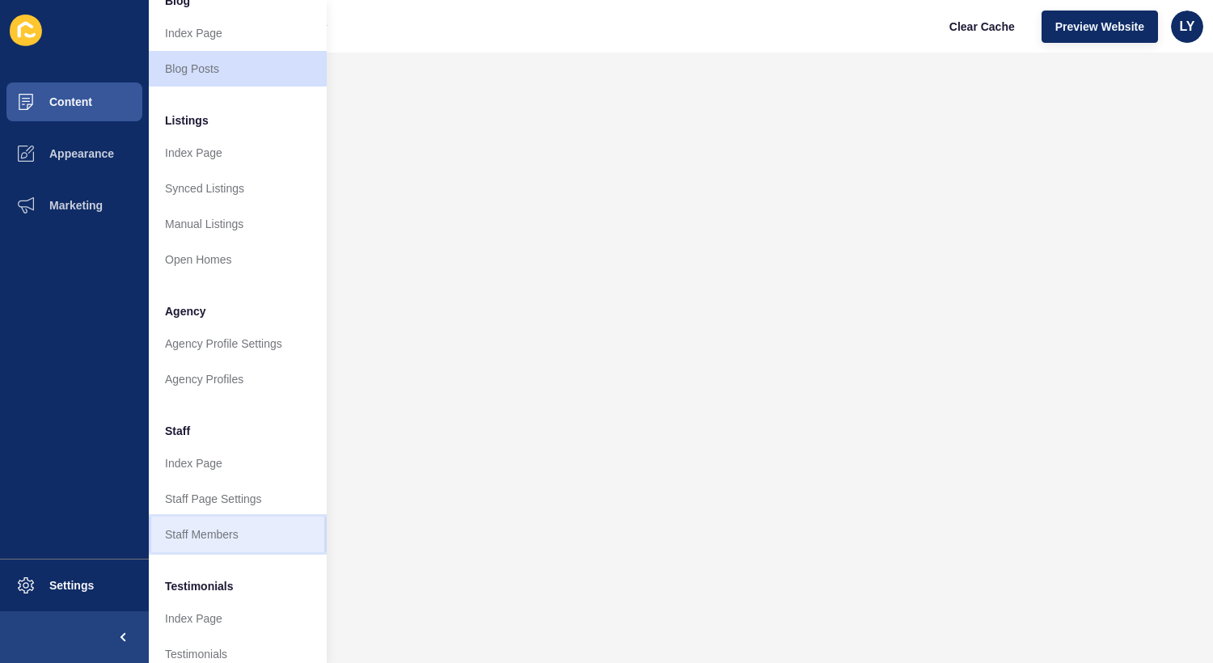
click at [228, 536] on link "Staff Members" at bounding box center [238, 535] width 178 height 36
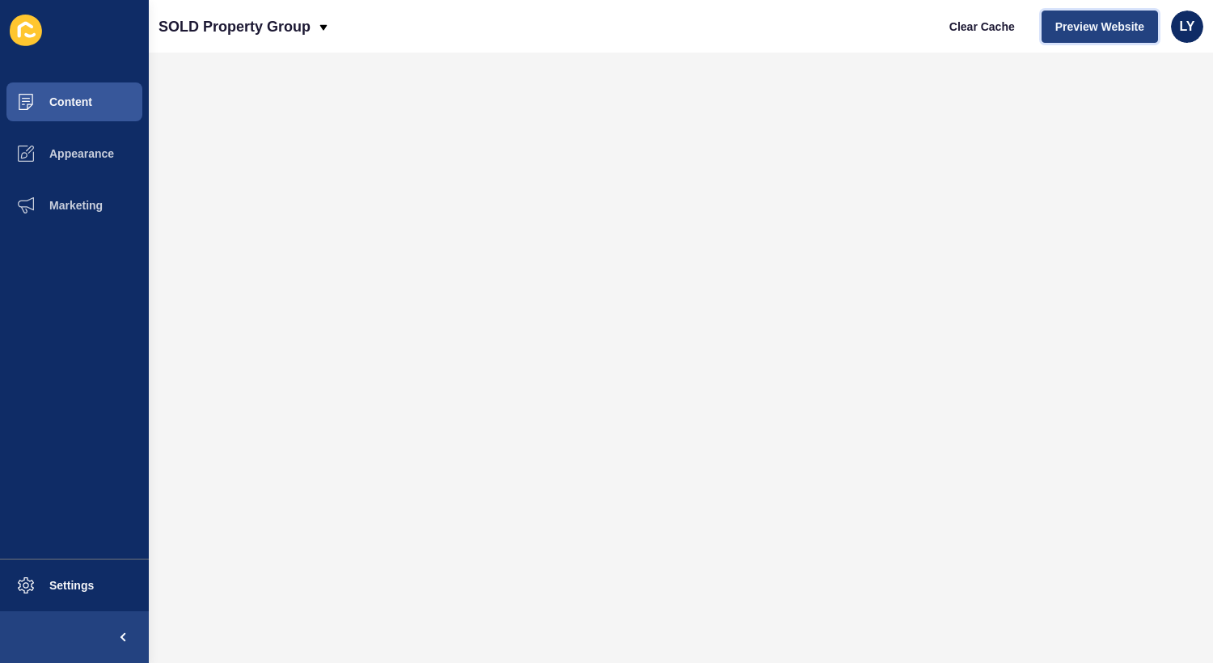
click at [1084, 15] on button "Preview Website" at bounding box center [1100, 27] width 116 height 32
click at [959, 30] on span "Clear Cache" at bounding box center [983, 27] width 66 height 16
click at [71, 104] on span "Content" at bounding box center [45, 101] width 95 height 13
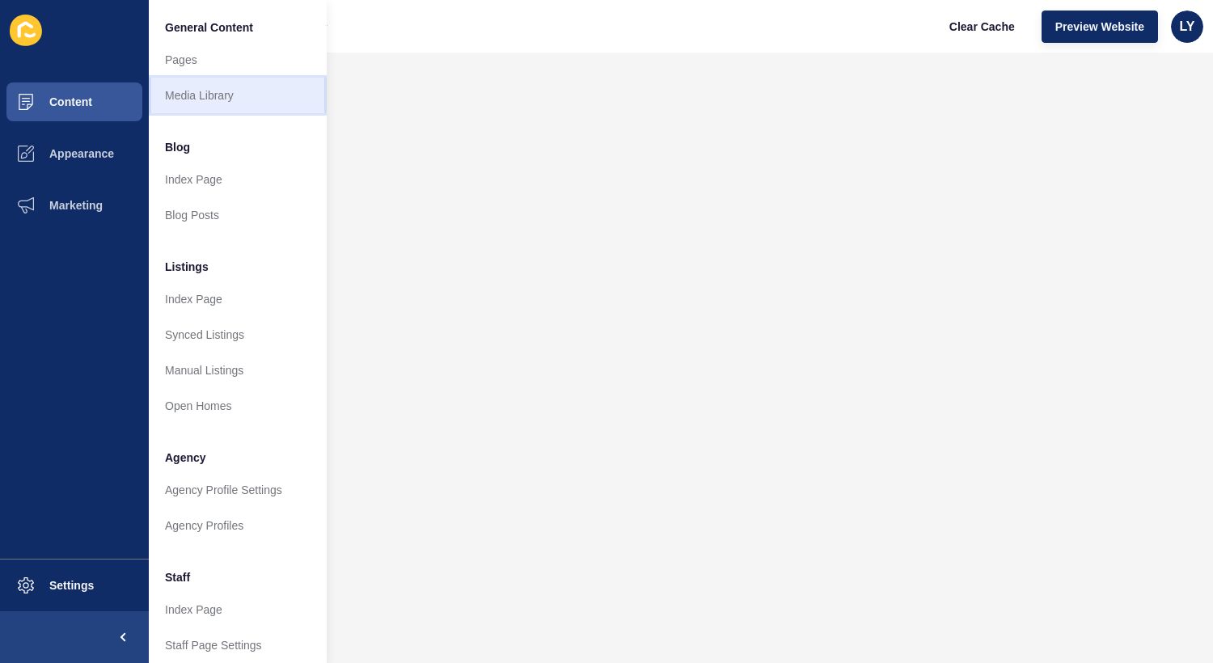
click at [238, 100] on link "Media Library" at bounding box center [238, 96] width 178 height 36
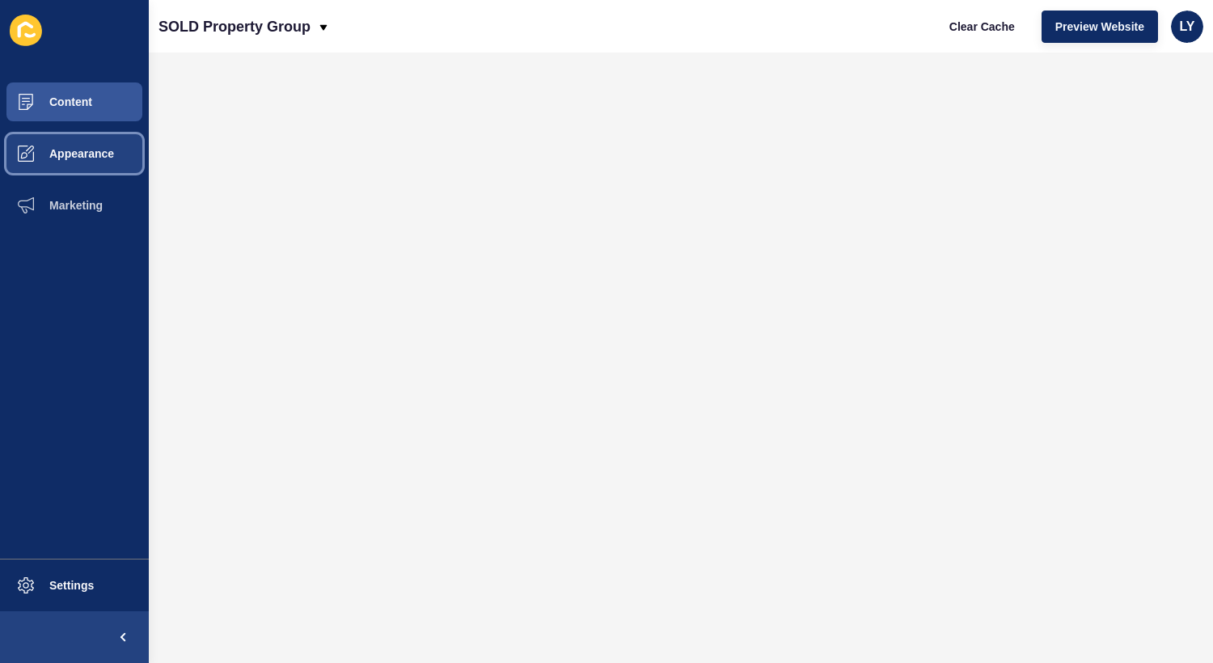
click at [71, 147] on span "Appearance" at bounding box center [56, 153] width 116 height 13
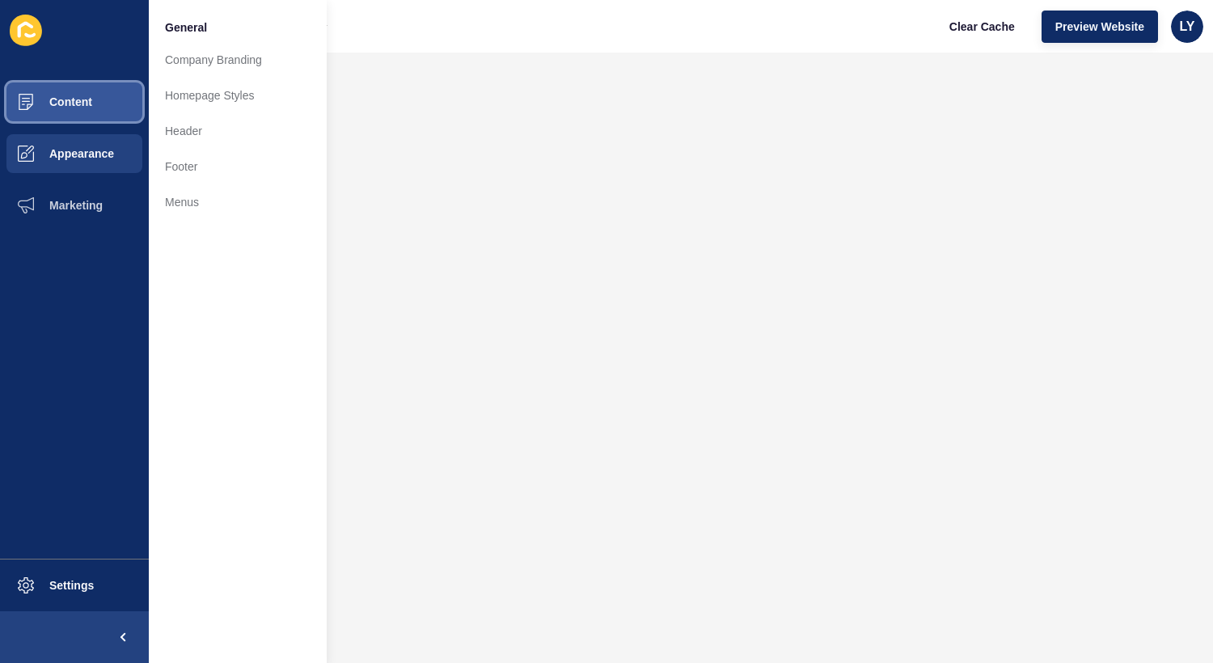
click at [89, 105] on span "Content" at bounding box center [45, 101] width 95 height 13
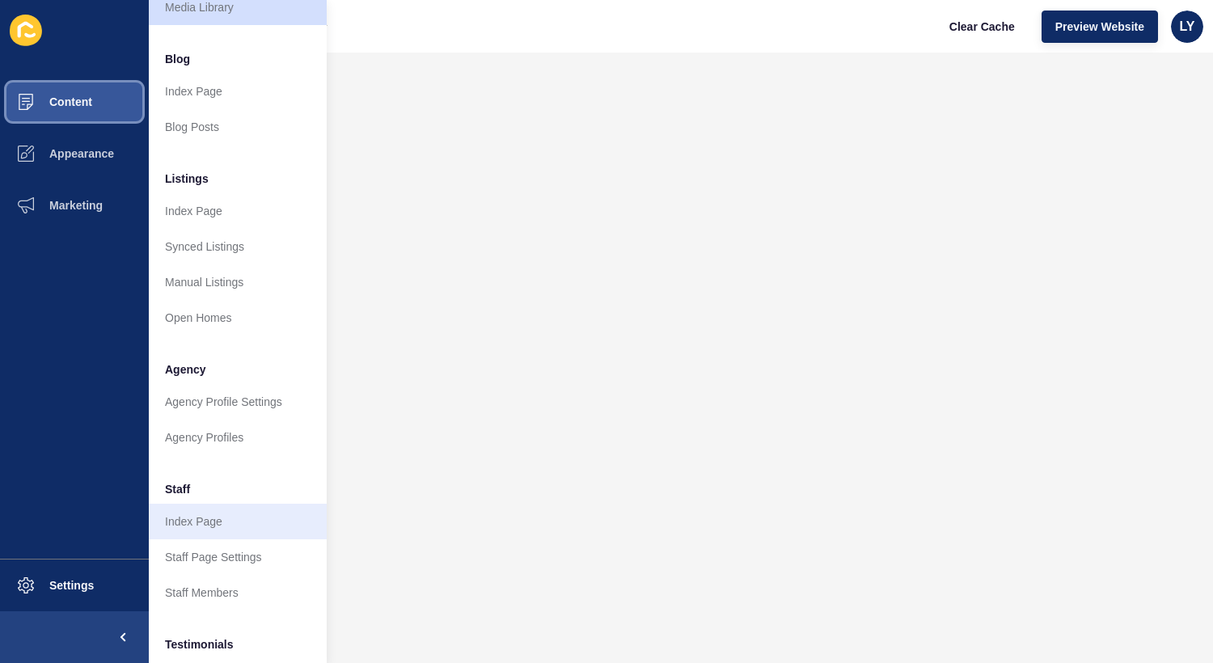
scroll to position [166, 0]
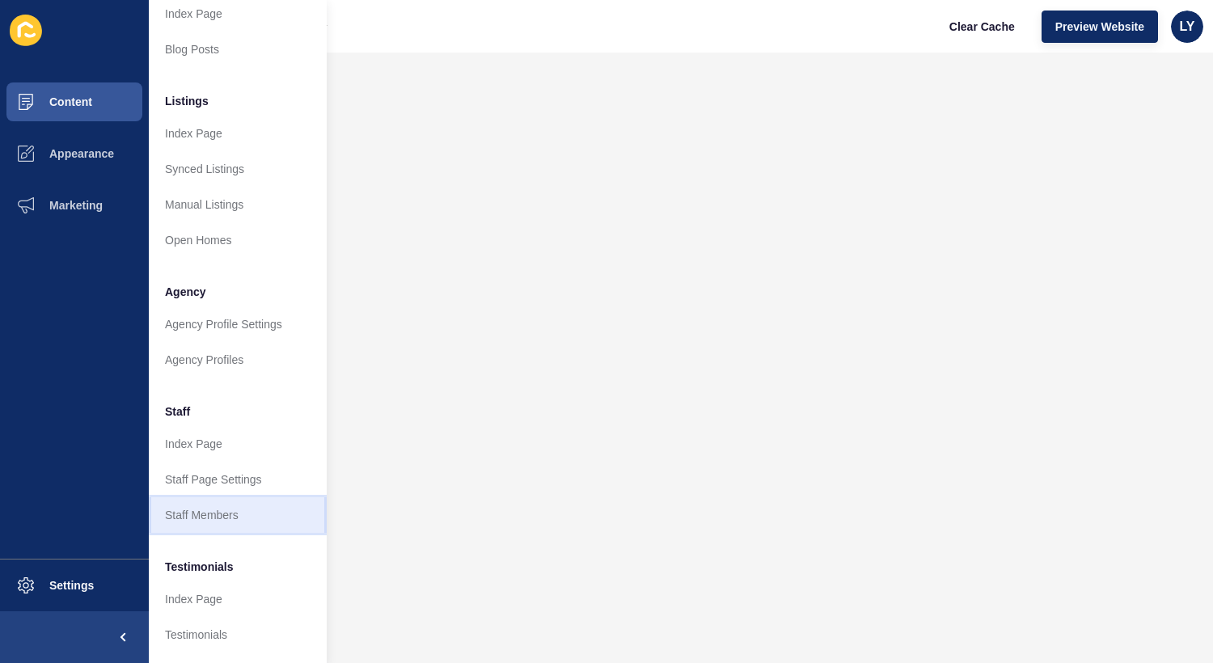
click at [239, 513] on link "Staff Members" at bounding box center [238, 516] width 178 height 36
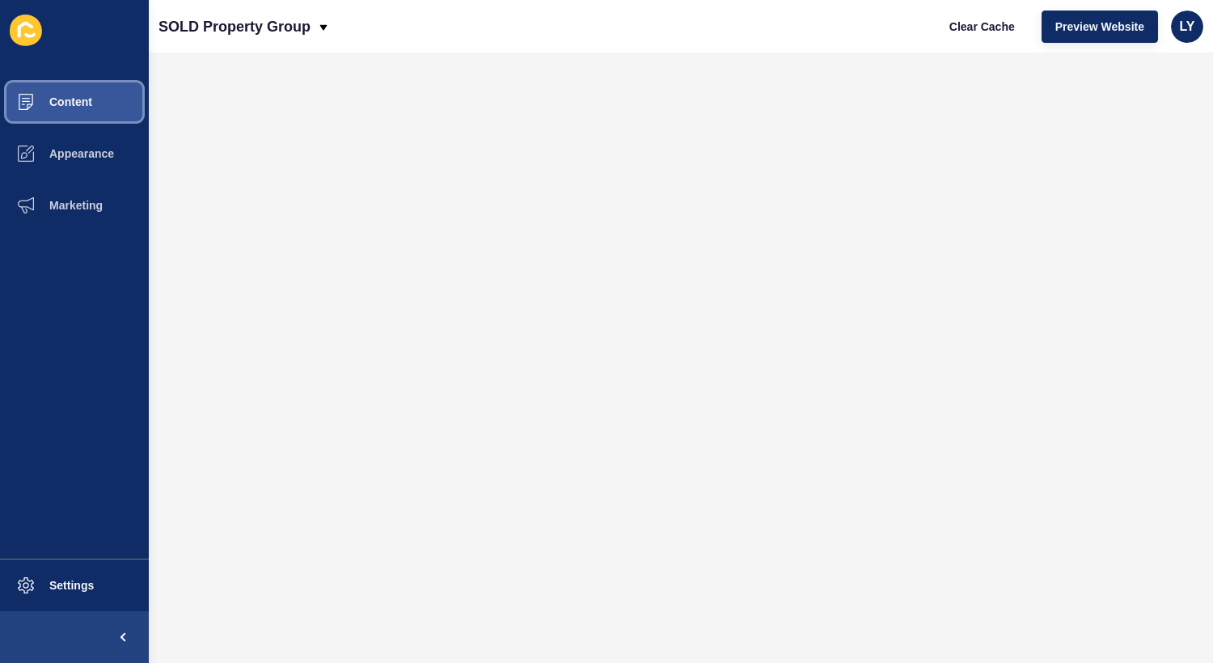
click at [83, 110] on button "Content" at bounding box center [74, 102] width 149 height 52
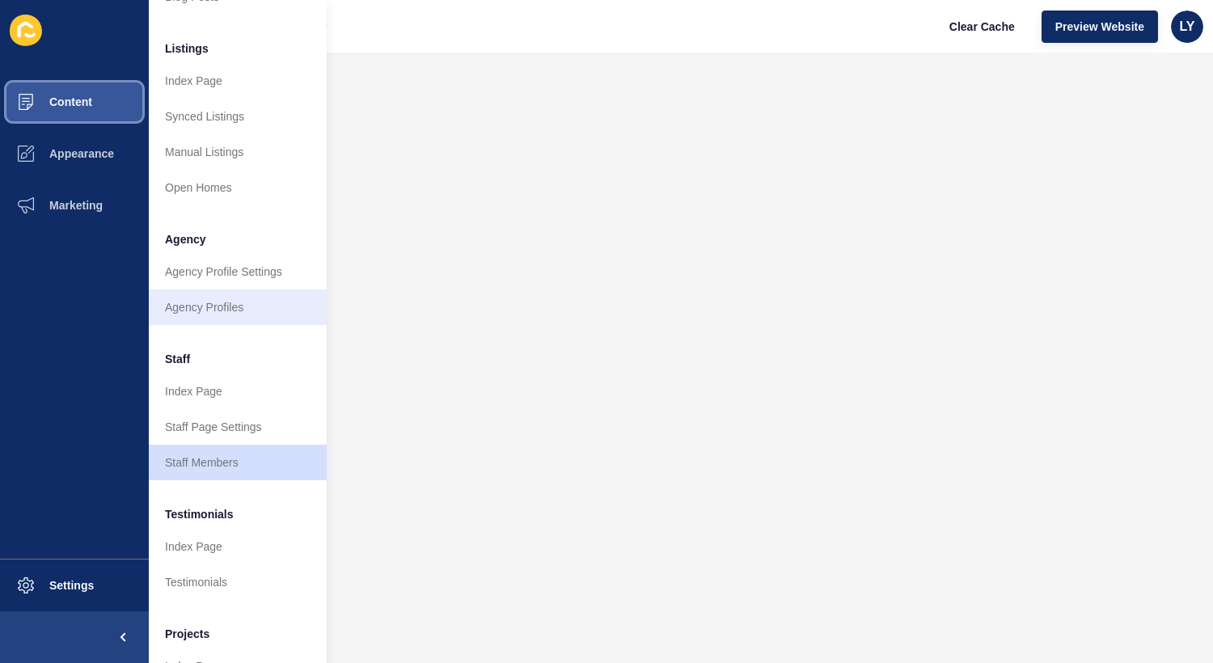
scroll to position [243, 0]
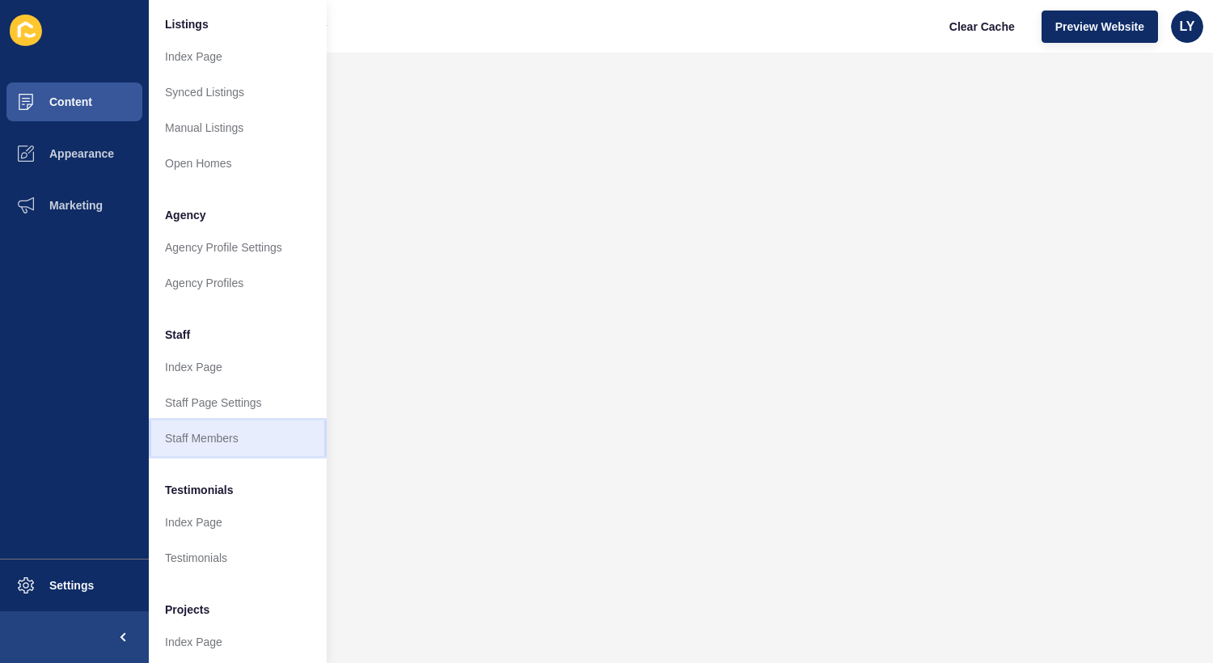
click at [244, 443] on link "Staff Members" at bounding box center [238, 439] width 178 height 36
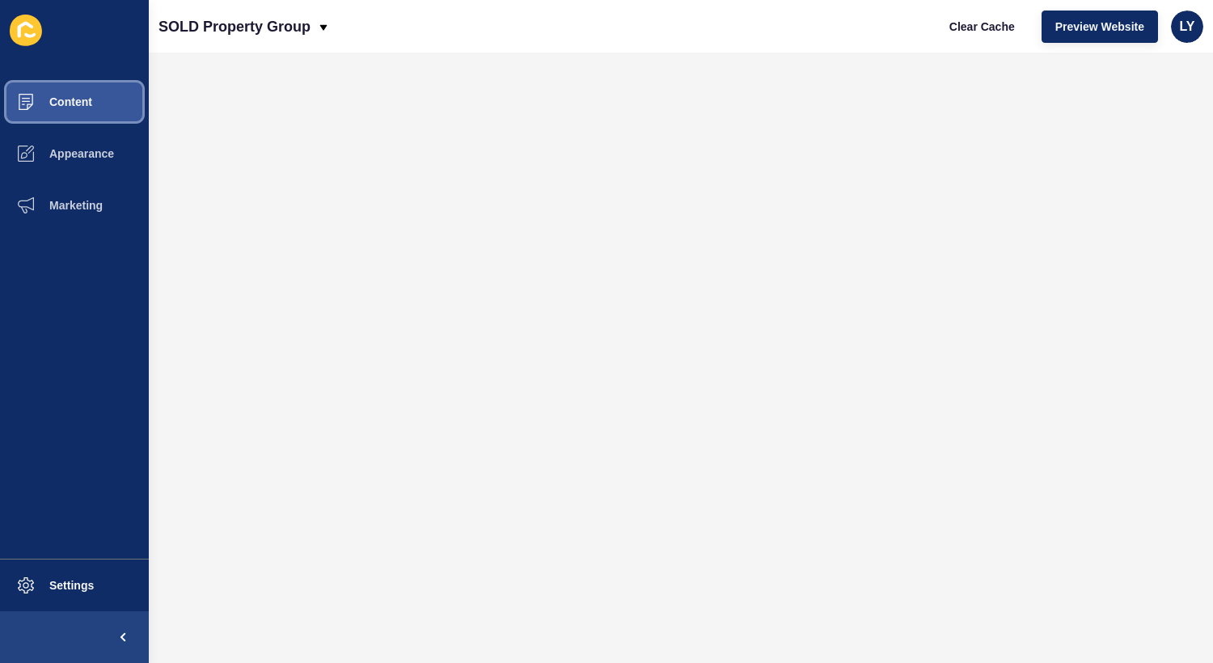
click at [56, 100] on span "Content" at bounding box center [45, 101] width 95 height 13
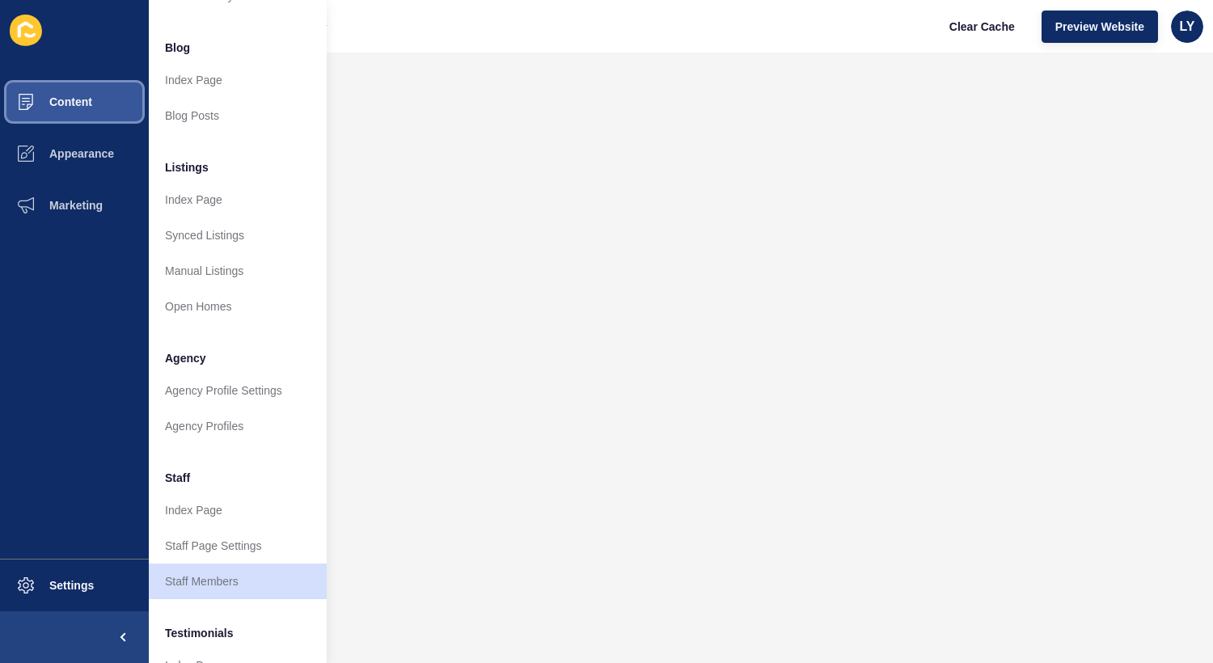
scroll to position [104, 0]
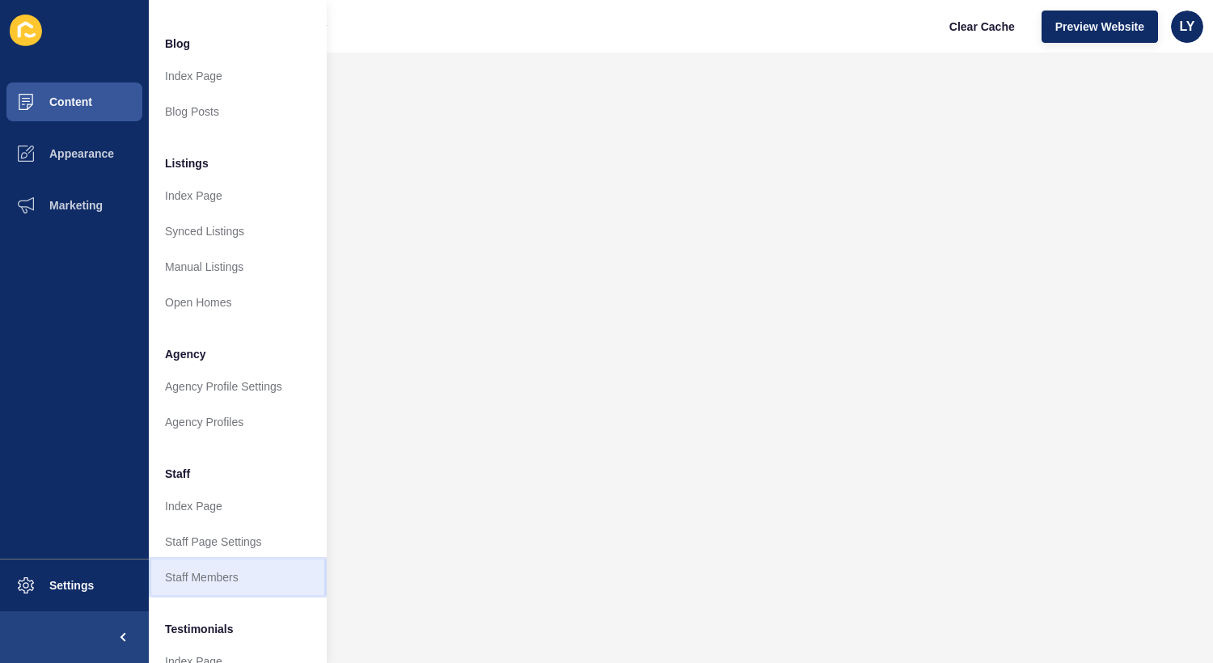
click at [220, 582] on link "Staff Members" at bounding box center [238, 578] width 178 height 36
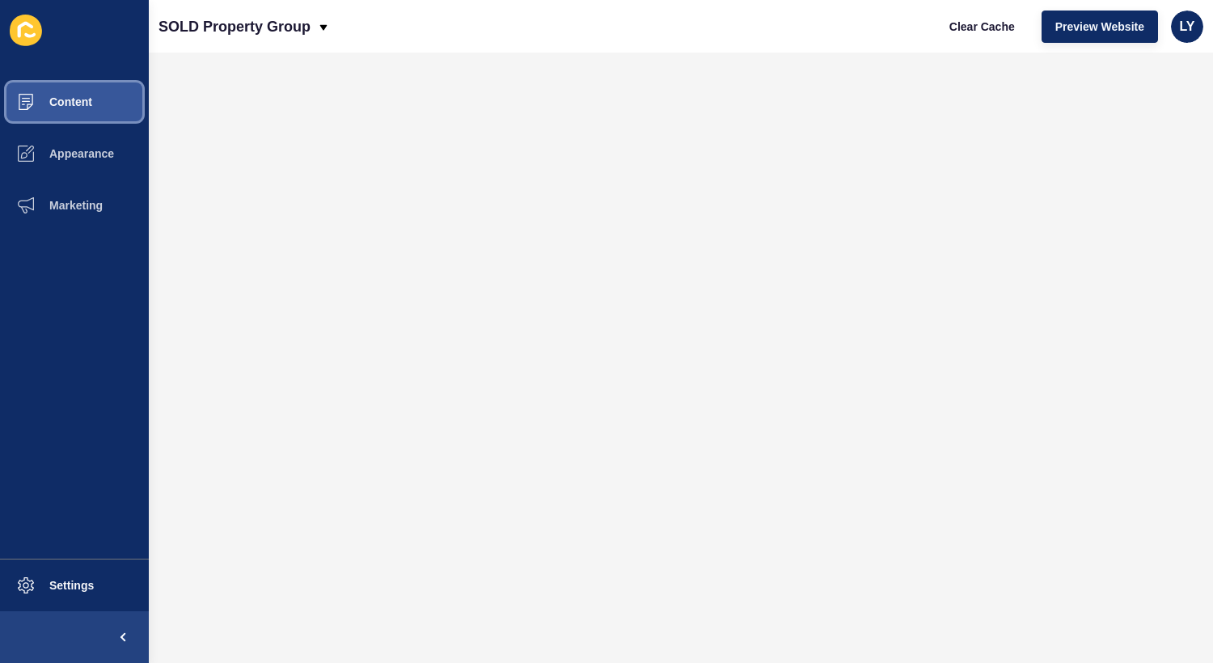
click at [80, 114] on button "Content" at bounding box center [74, 102] width 149 height 52
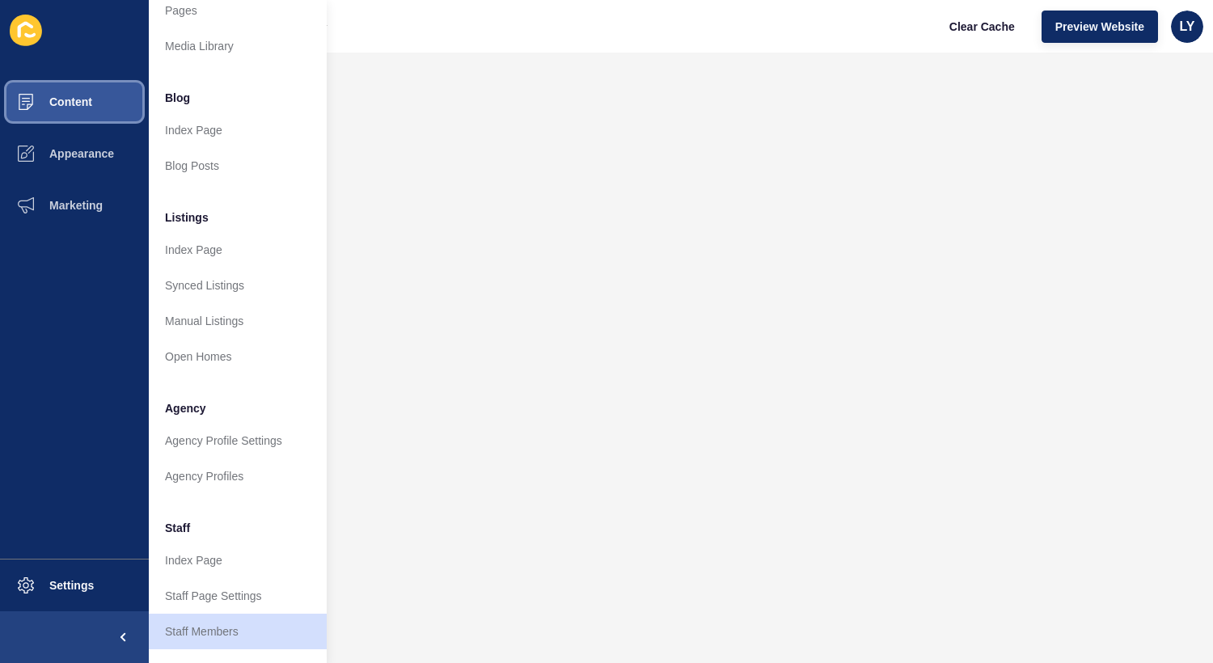
scroll to position [61, 0]
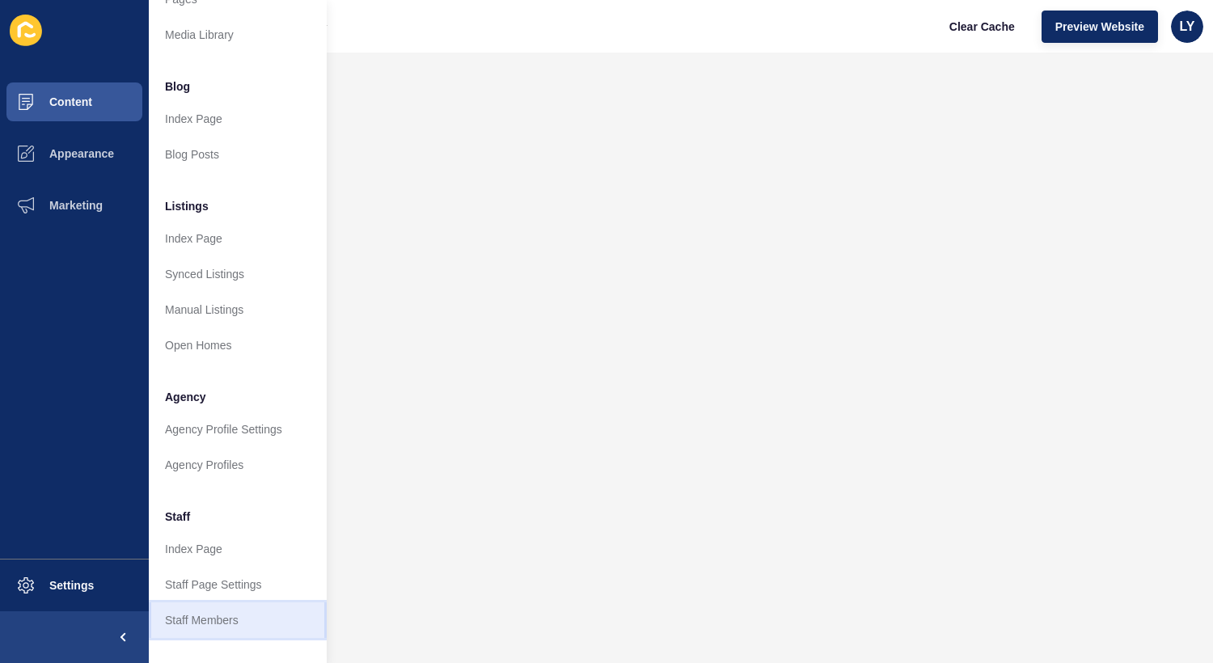
click at [248, 614] on link "Staff Members" at bounding box center [238, 621] width 178 height 36
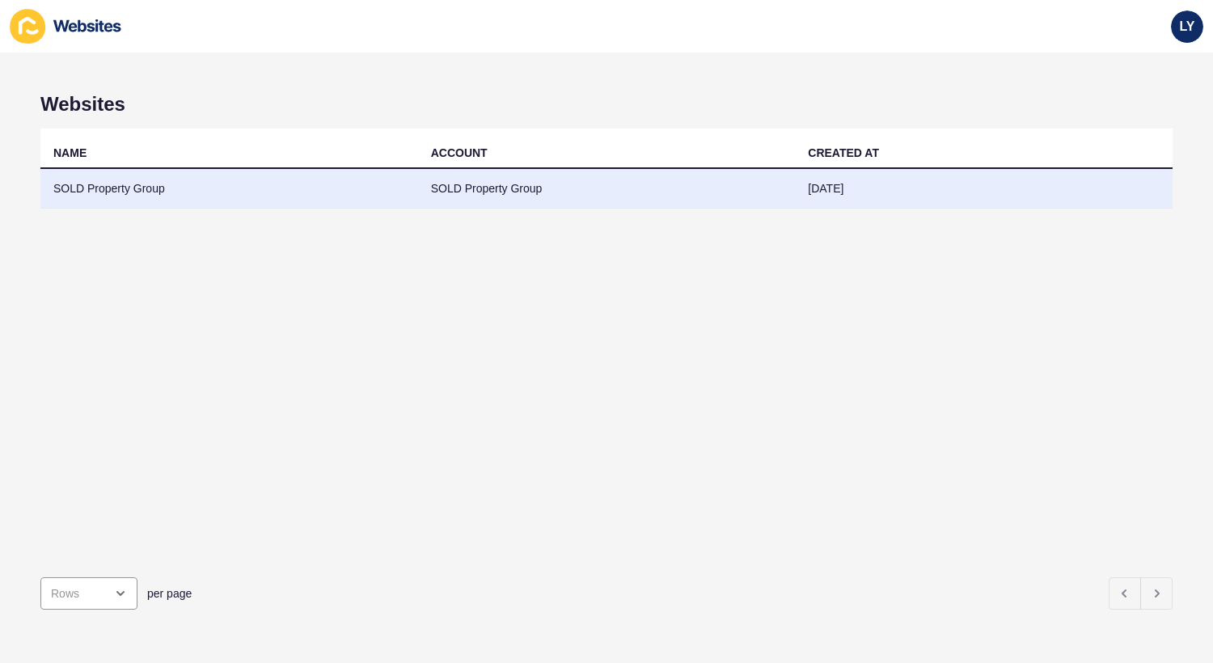
click at [349, 191] on td "SOLD Property Group" at bounding box center [229, 189] width 378 height 40
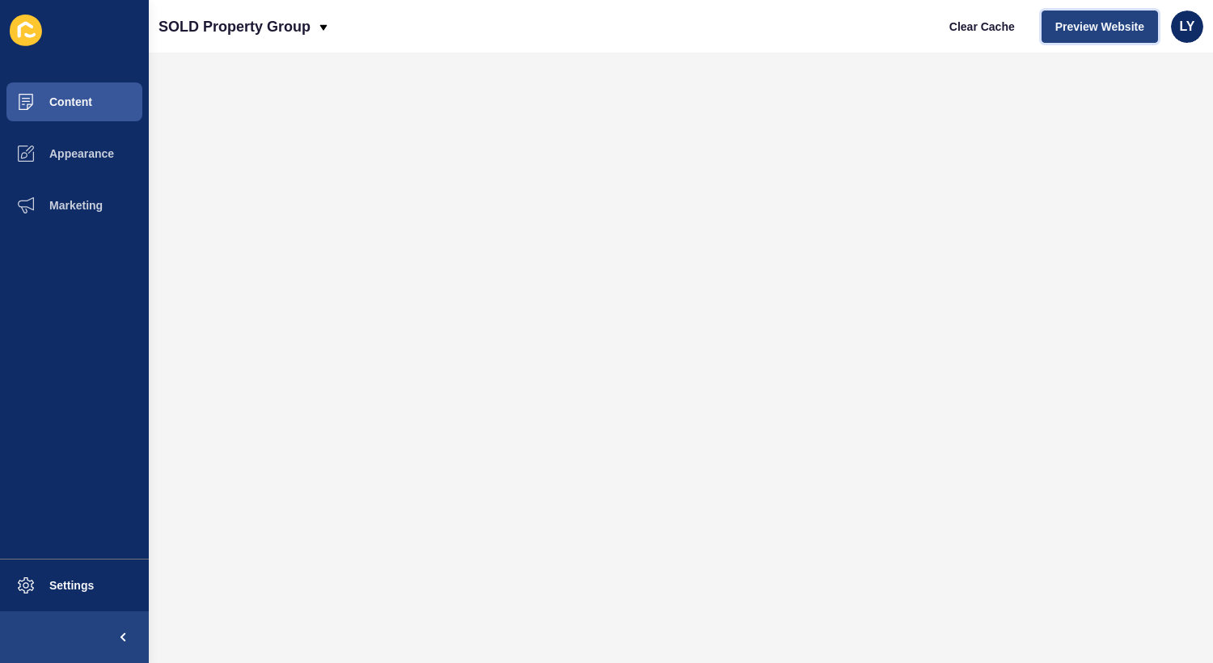
click at [1103, 27] on span "Preview Website" at bounding box center [1100, 27] width 89 height 16
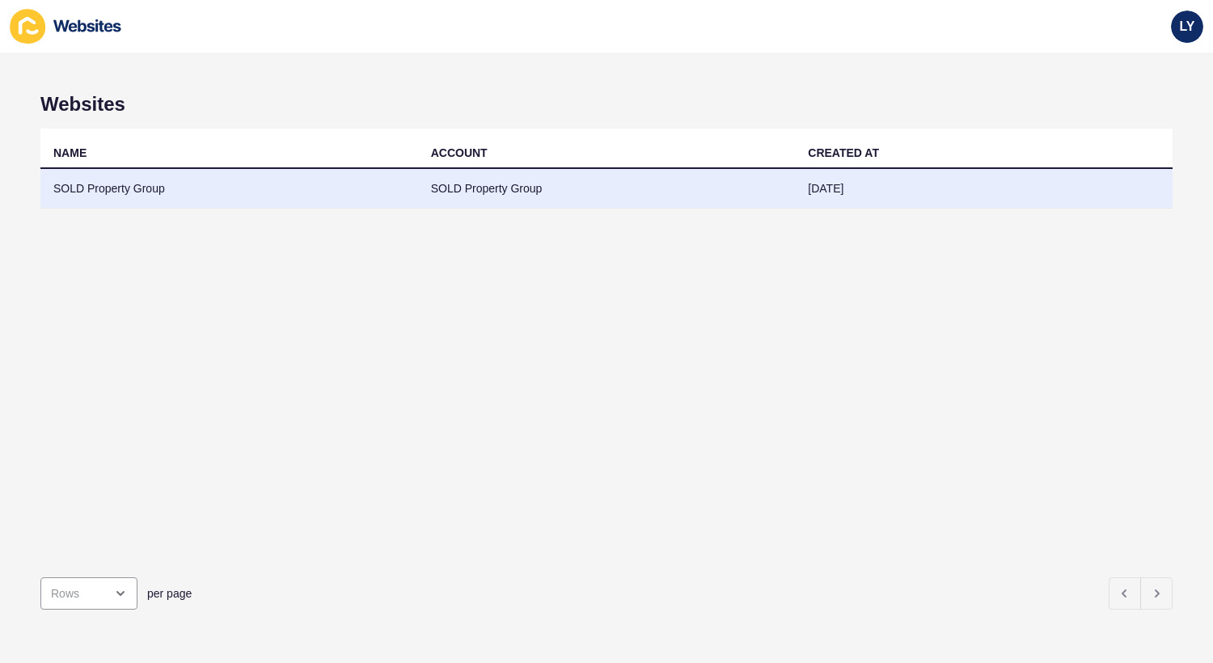
click at [162, 176] on td "SOLD Property Group" at bounding box center [229, 189] width 378 height 40
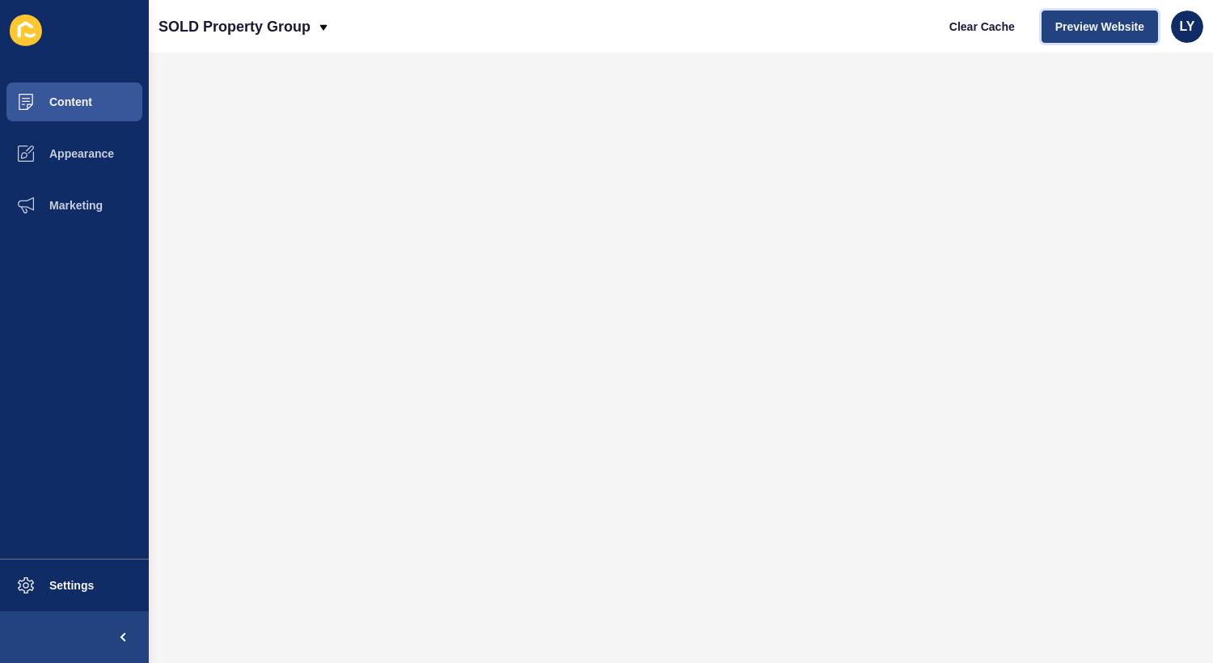
click at [1090, 28] on span "Preview Website" at bounding box center [1100, 27] width 89 height 16
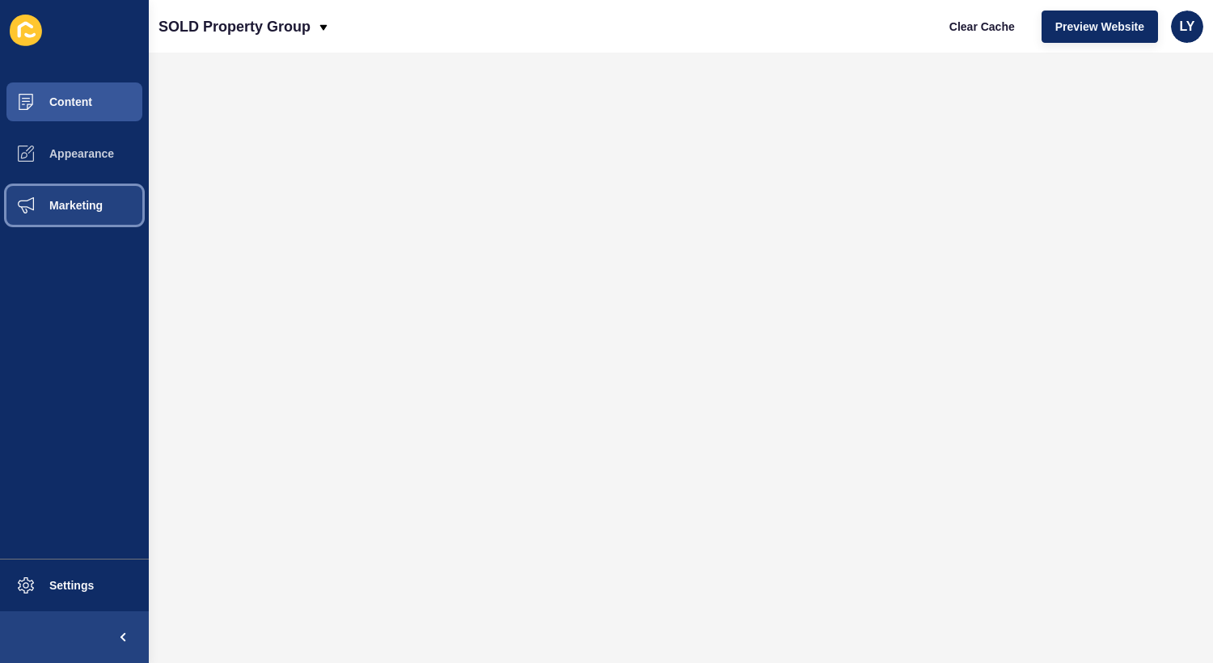
click at [55, 202] on span "Marketing" at bounding box center [50, 205] width 105 height 13
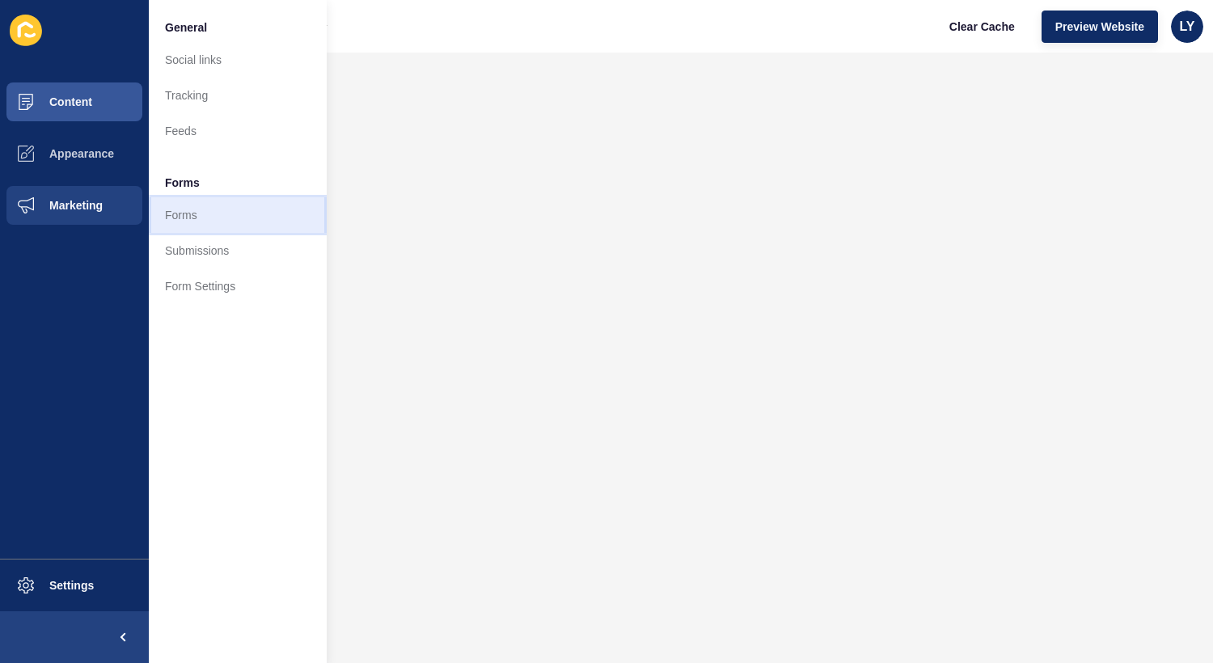
click at [198, 212] on link "Forms" at bounding box center [238, 215] width 178 height 36
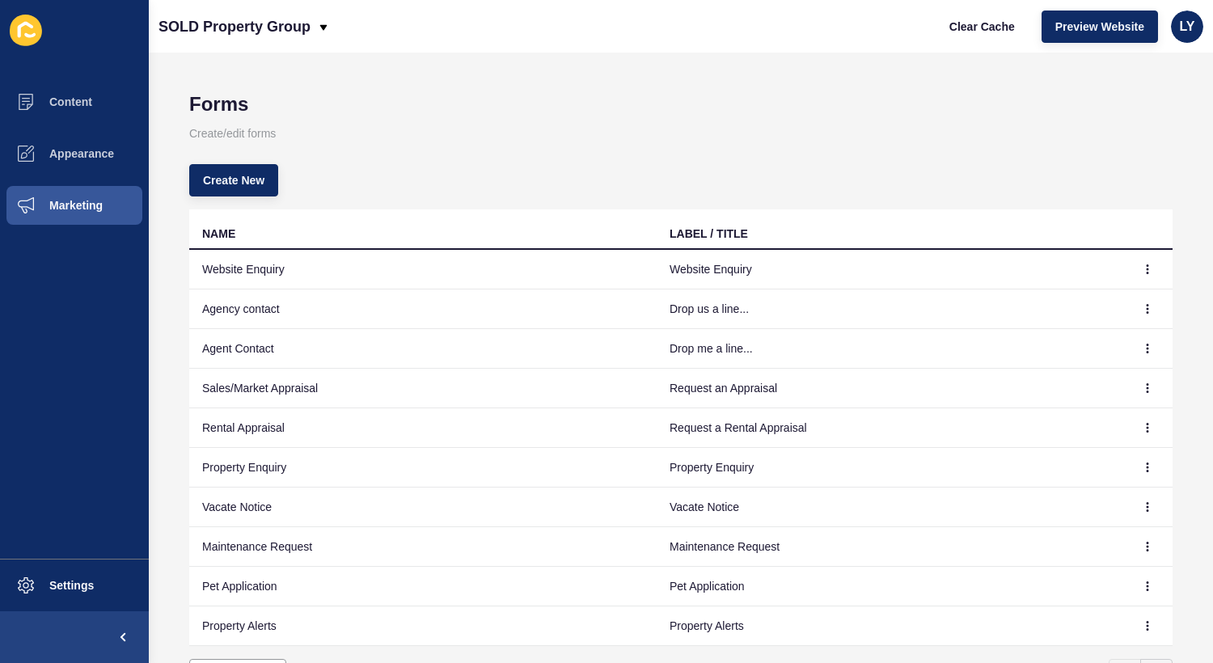
click at [760, 99] on h1 "Forms" at bounding box center [681, 104] width 984 height 23
click at [296, 308] on td "Agency contact" at bounding box center [423, 310] width 468 height 40
click at [1153, 304] on button "button" at bounding box center [1148, 309] width 24 height 23
click at [1102, 343] on link "Edit" at bounding box center [1103, 342] width 113 height 36
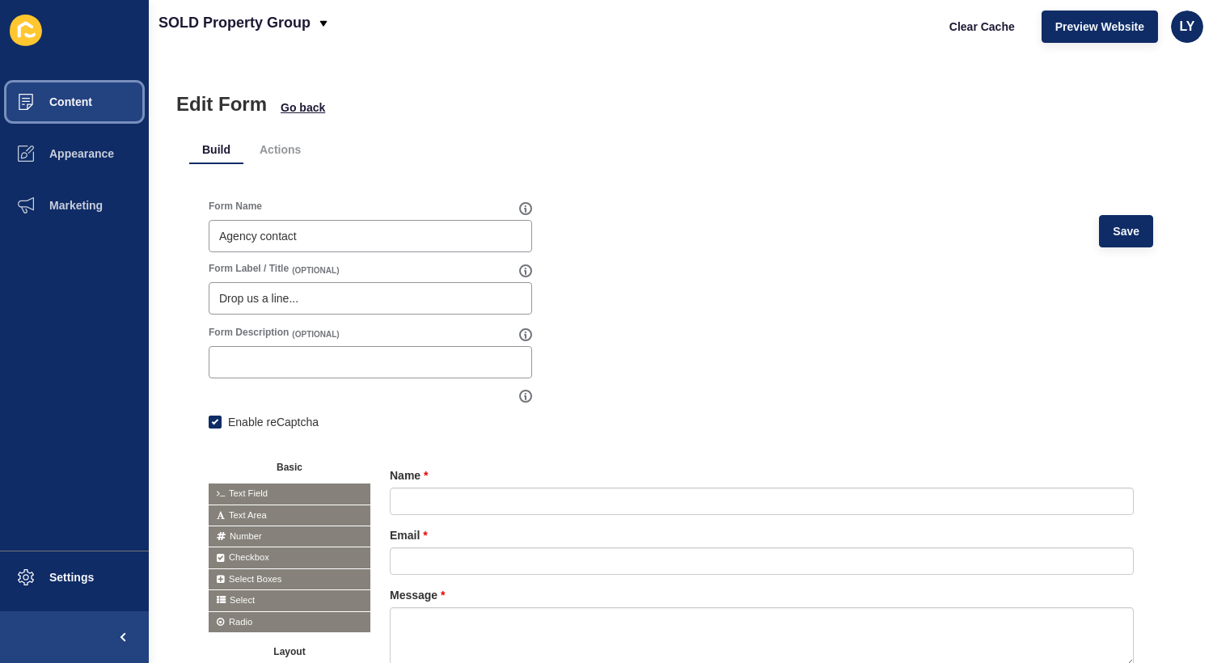
click at [100, 121] on button "Content" at bounding box center [74, 102] width 149 height 52
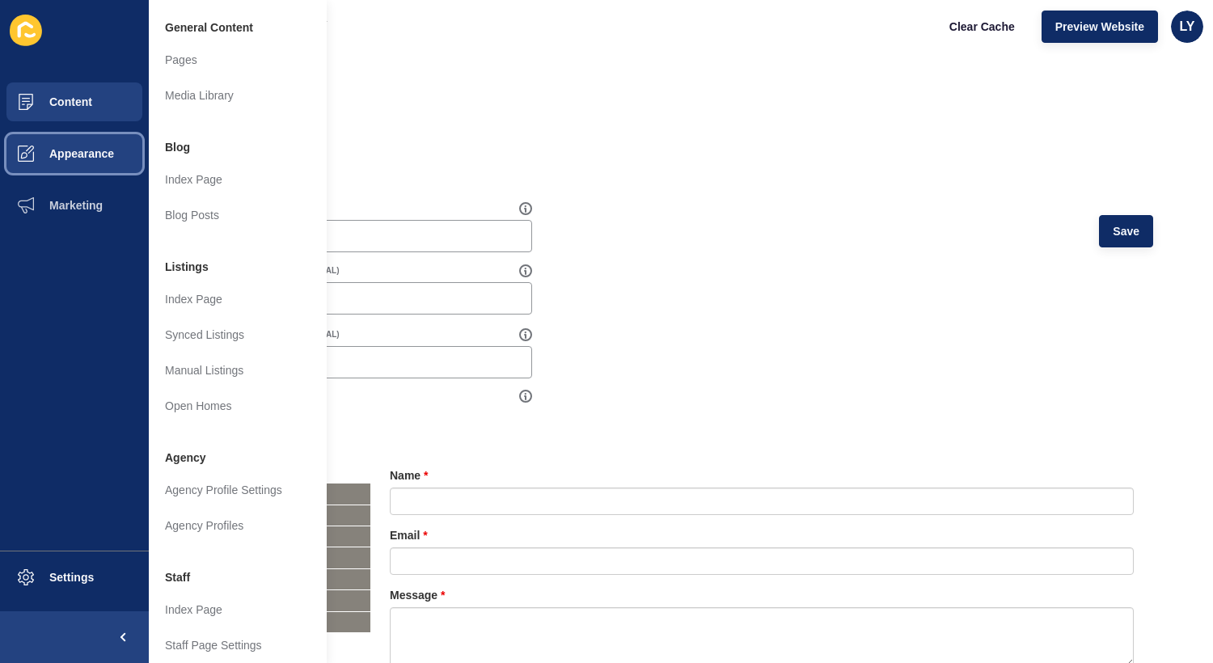
click at [91, 142] on button "Appearance" at bounding box center [74, 154] width 149 height 52
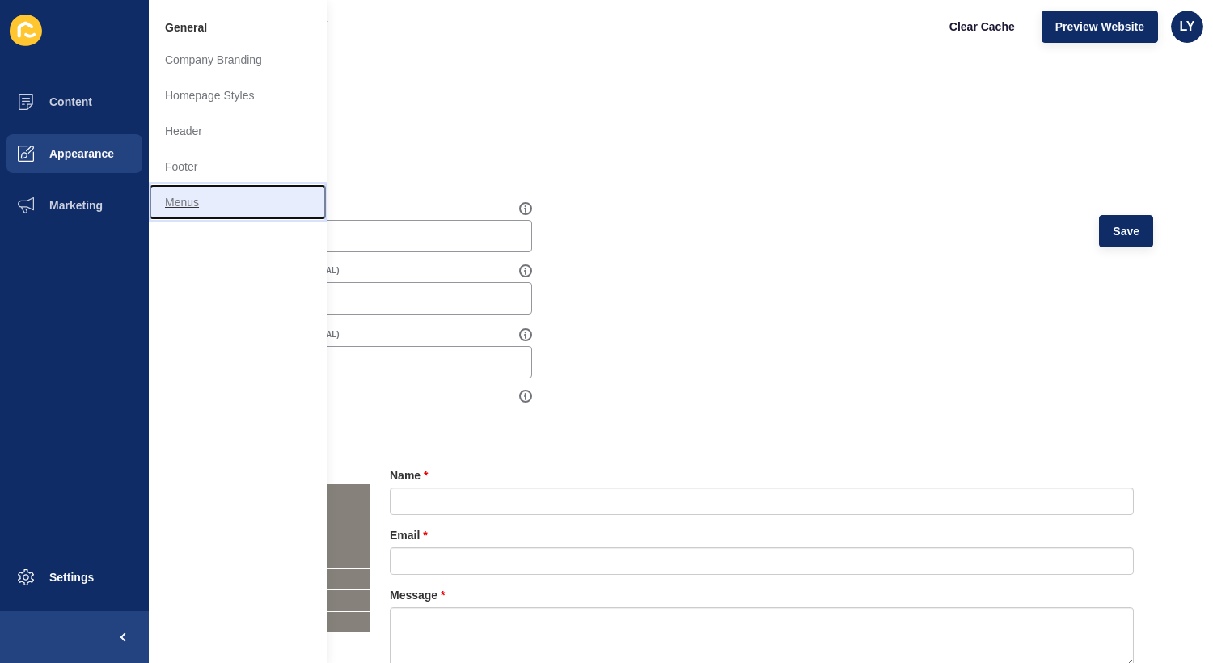
click at [191, 197] on link "Menus" at bounding box center [238, 202] width 178 height 36
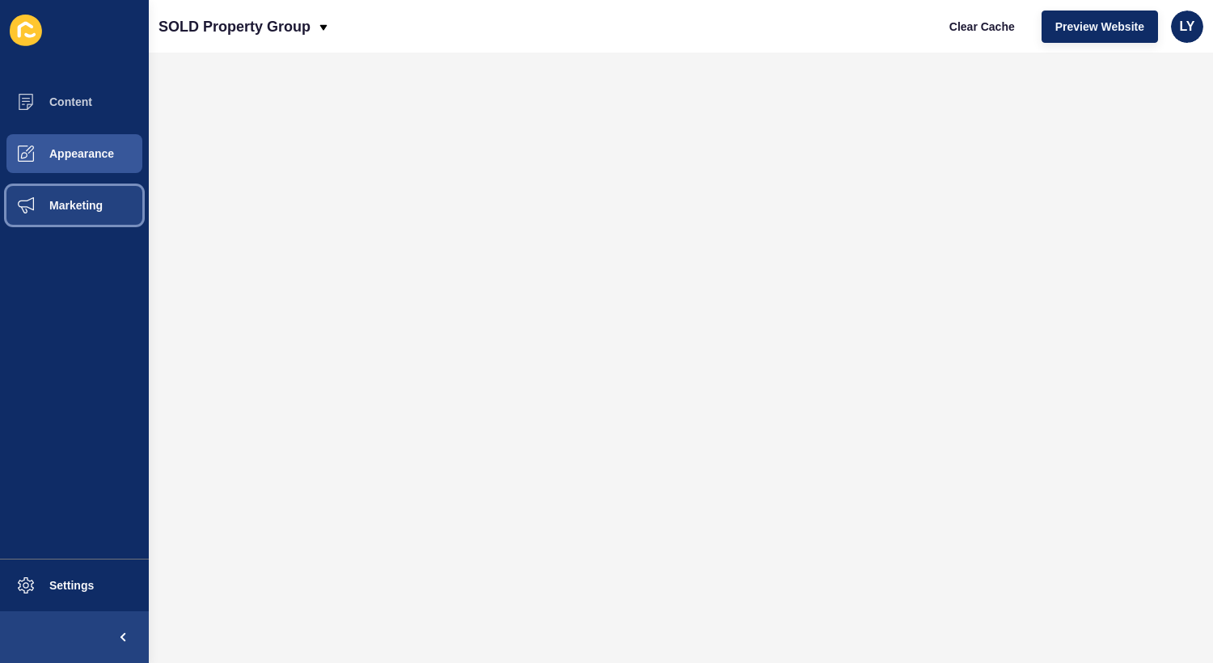
click at [67, 210] on span "Marketing" at bounding box center [50, 205] width 105 height 13
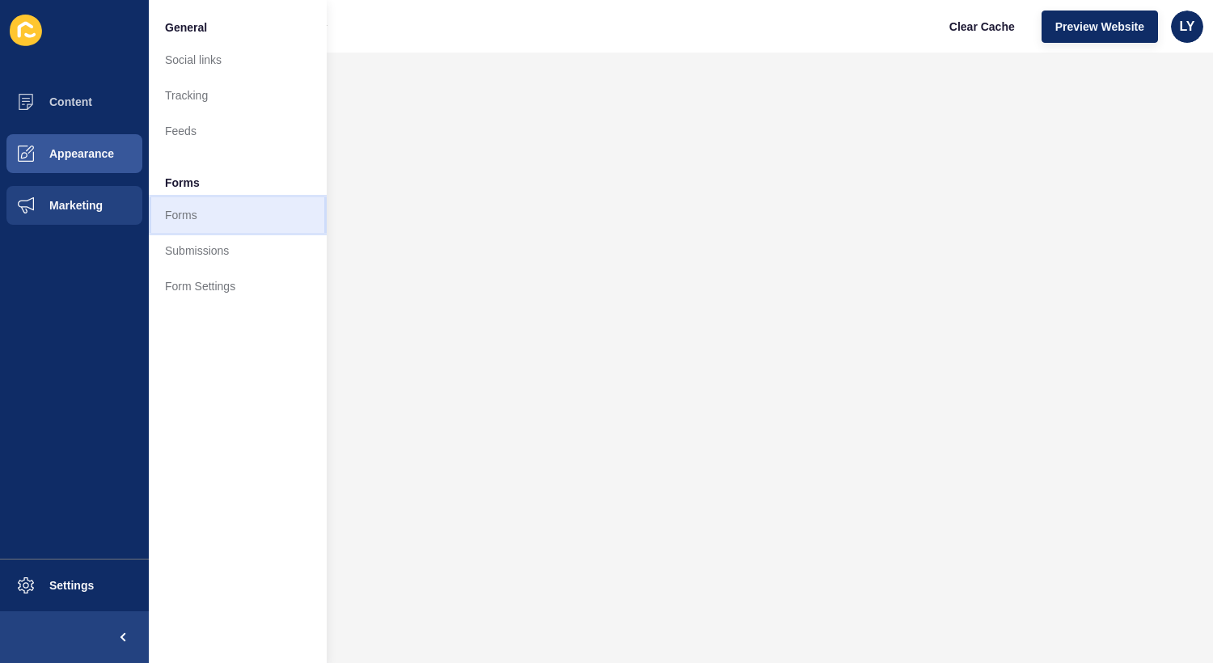
click at [223, 212] on link "Forms" at bounding box center [238, 215] width 178 height 36
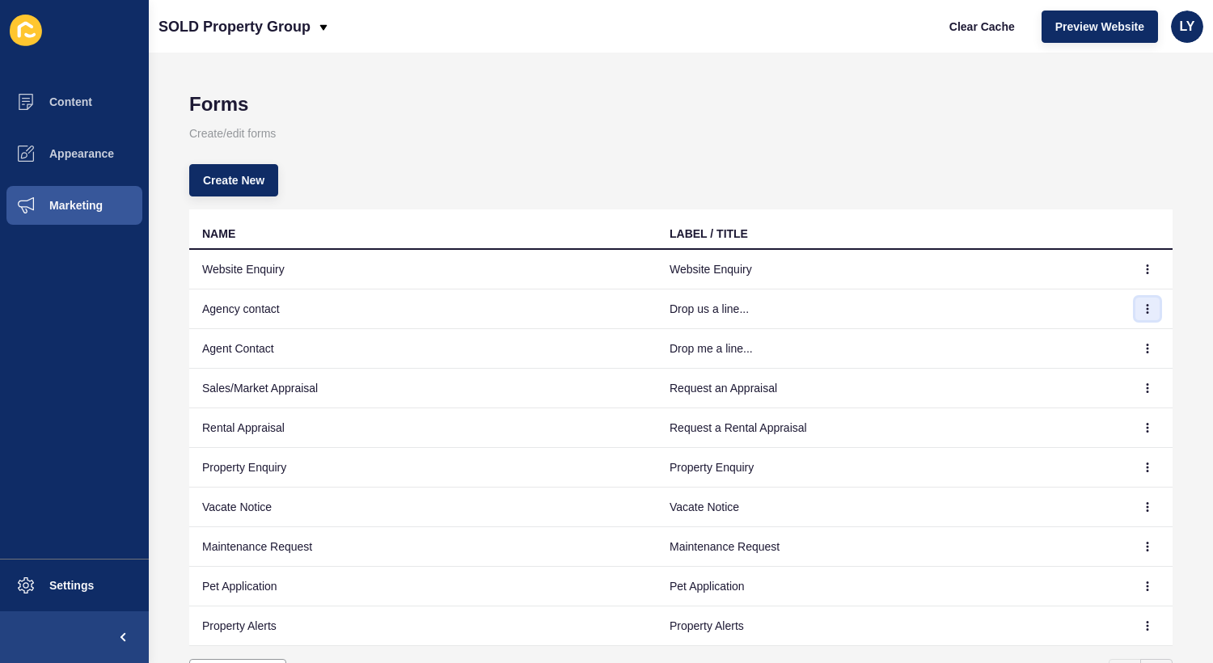
click at [1155, 308] on button "button" at bounding box center [1148, 309] width 24 height 23
click at [1119, 337] on link "Edit" at bounding box center [1103, 342] width 113 height 36
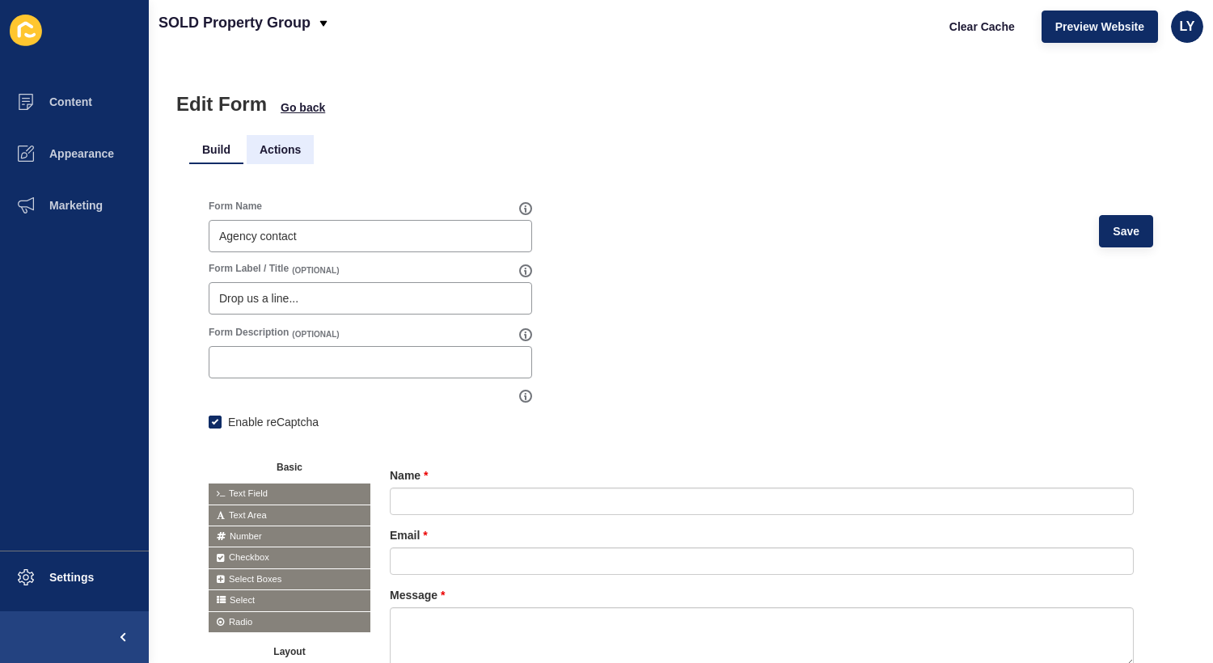
click at [273, 147] on li "Actions" at bounding box center [280, 149] width 67 height 29
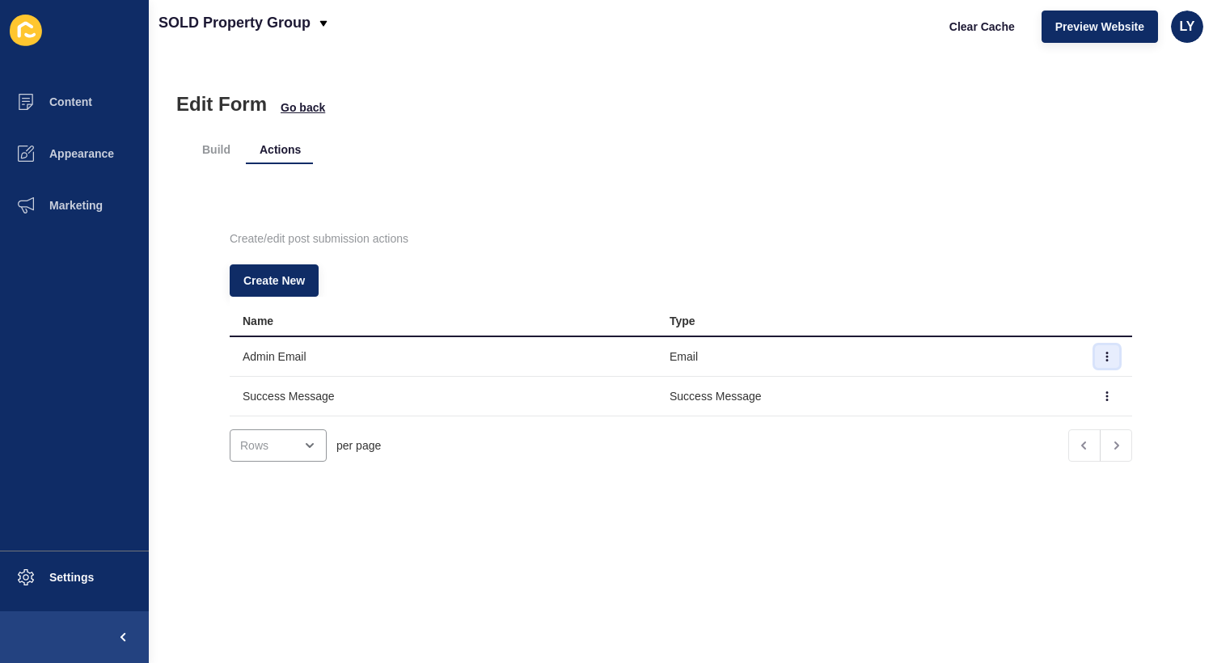
click at [1118, 351] on button "button" at bounding box center [1107, 356] width 24 height 23
click at [1065, 389] on link "Edit" at bounding box center [1062, 389] width 113 height 36
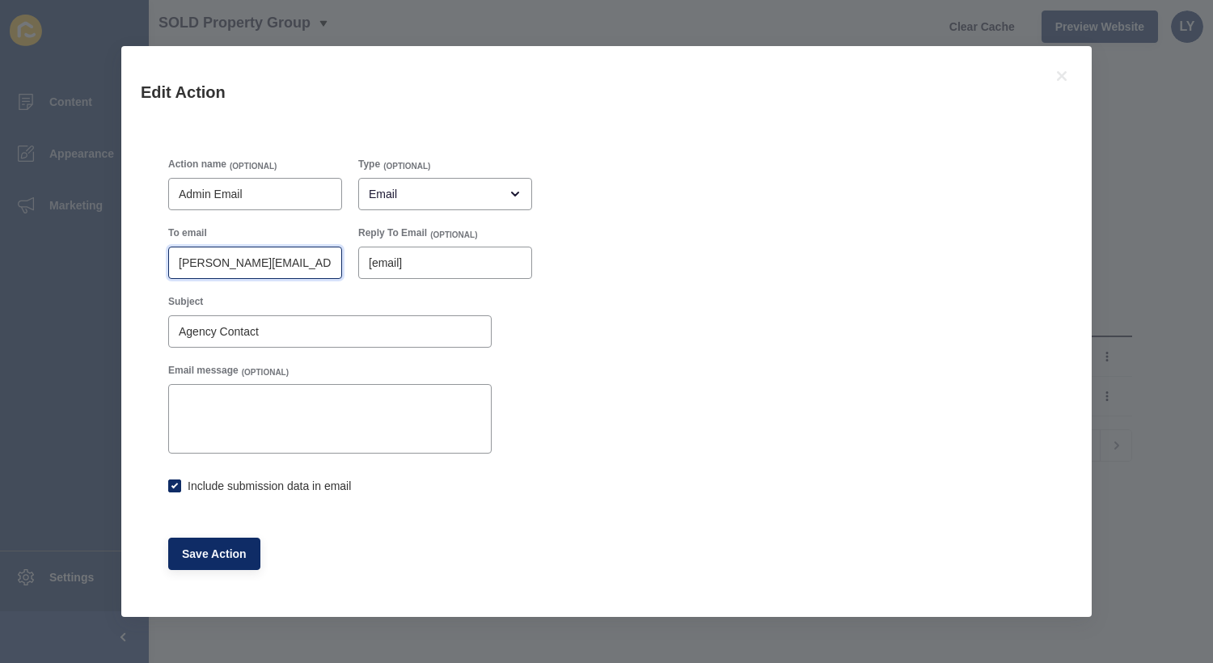
click at [274, 265] on input "[PERSON_NAME][EMAIL_ADDRESS][DOMAIN_NAME]" at bounding box center [255, 263] width 153 height 16
checkbox input "true"
click at [1062, 85] on icon at bounding box center [1061, 75] width 19 height 19
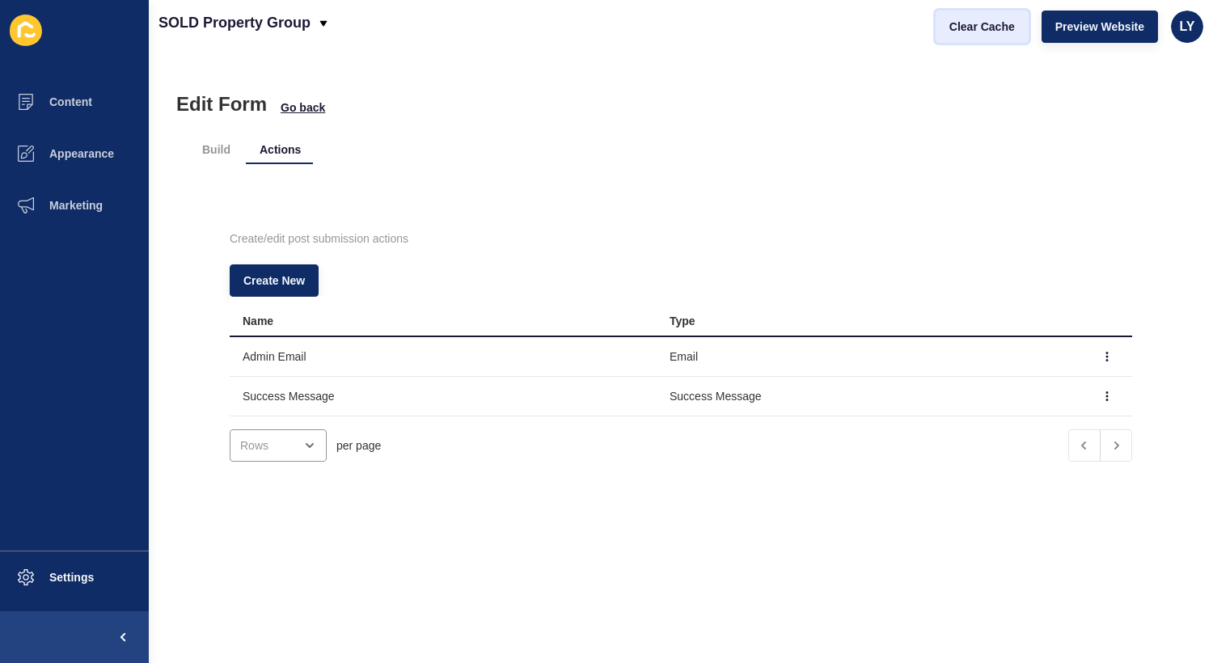
click at [978, 23] on span "Clear Cache" at bounding box center [983, 27] width 66 height 16
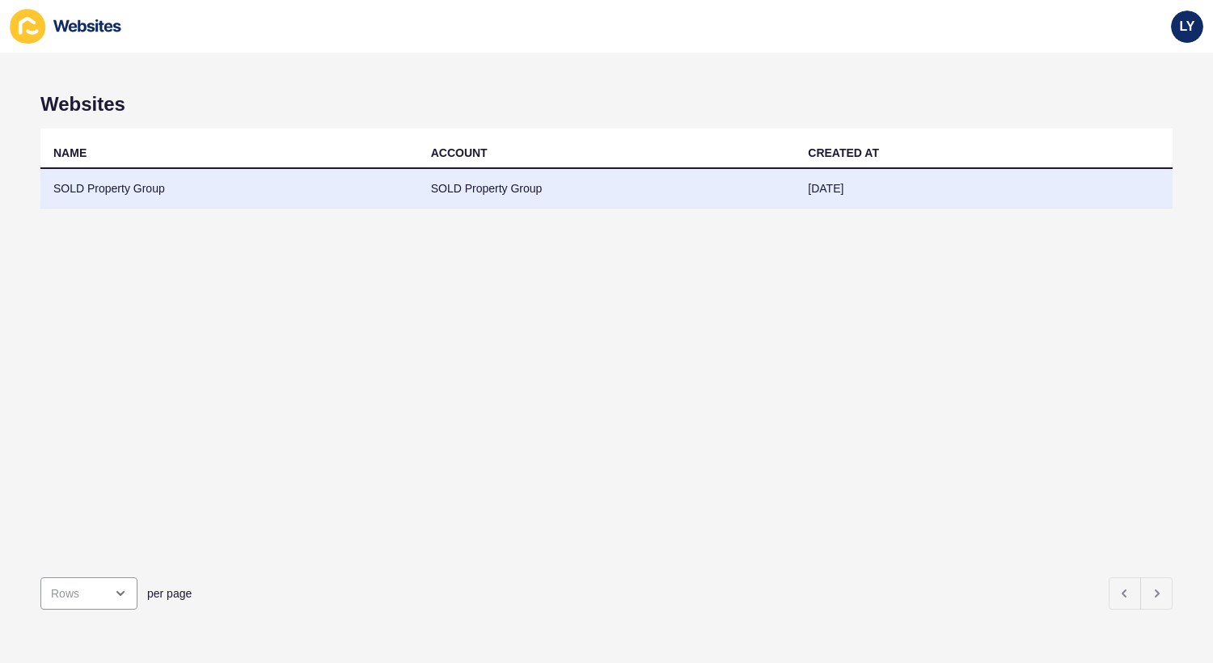
click at [333, 191] on td "SOLD Property Group" at bounding box center [229, 189] width 378 height 40
